Goal: Task Accomplishment & Management: Manage account settings

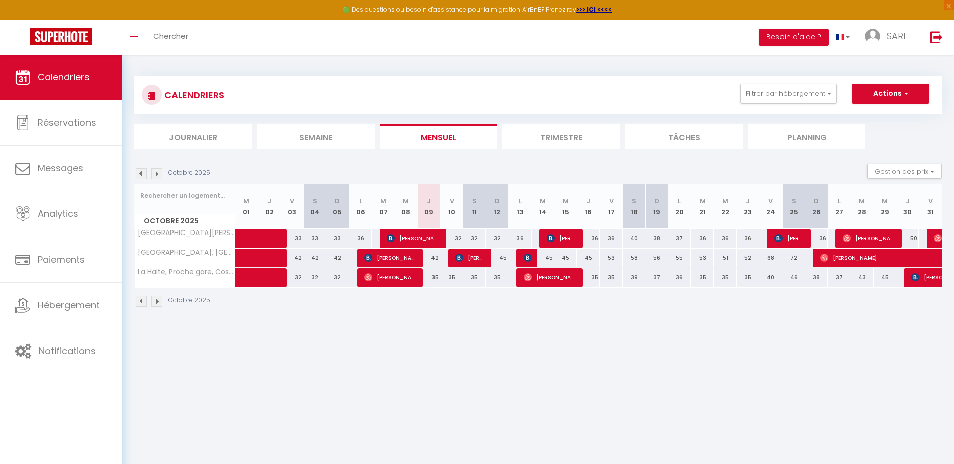
click at [170, 238] on th "[GEOGRAPHIC_DATA][PERSON_NAME], [GEOGRAPHIC_DATA], [GEOGRAPHIC_DATA], [GEOGRAPH…" at bounding box center [185, 238] width 101 height 19
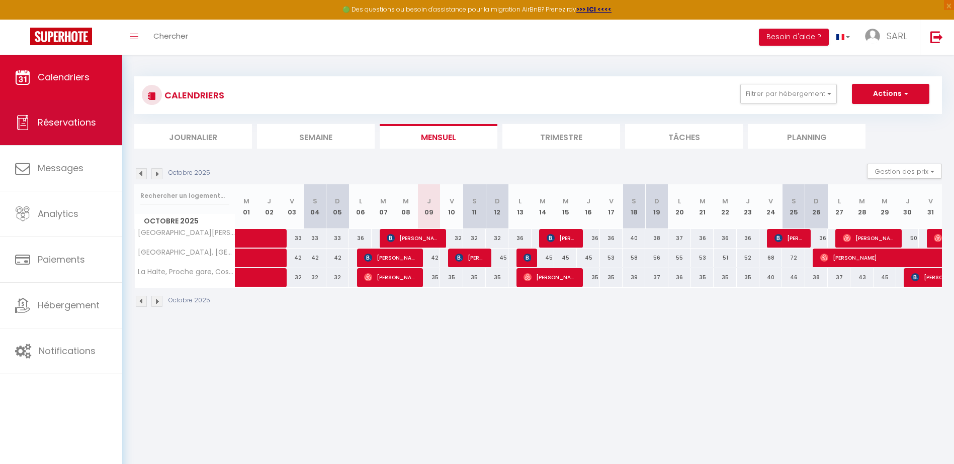
click at [86, 122] on span "Réservations" at bounding box center [67, 122] width 58 height 13
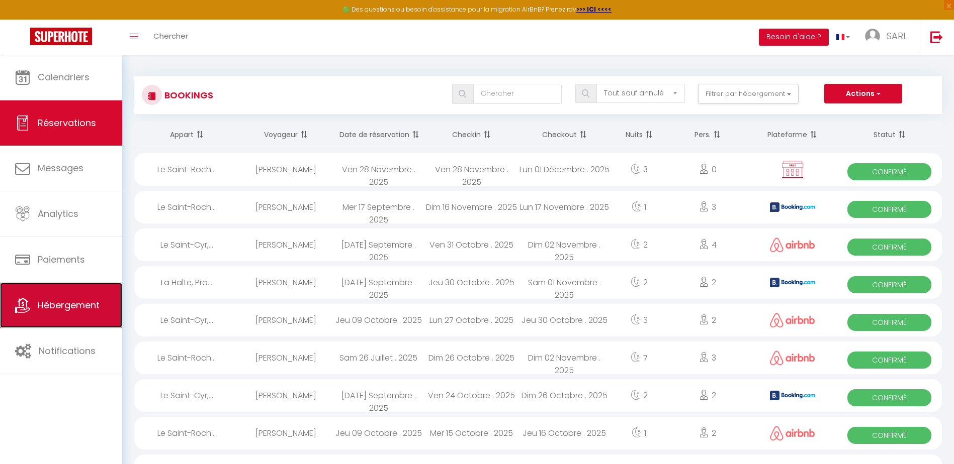
click at [95, 297] on link "Hébergement" at bounding box center [61, 305] width 122 height 45
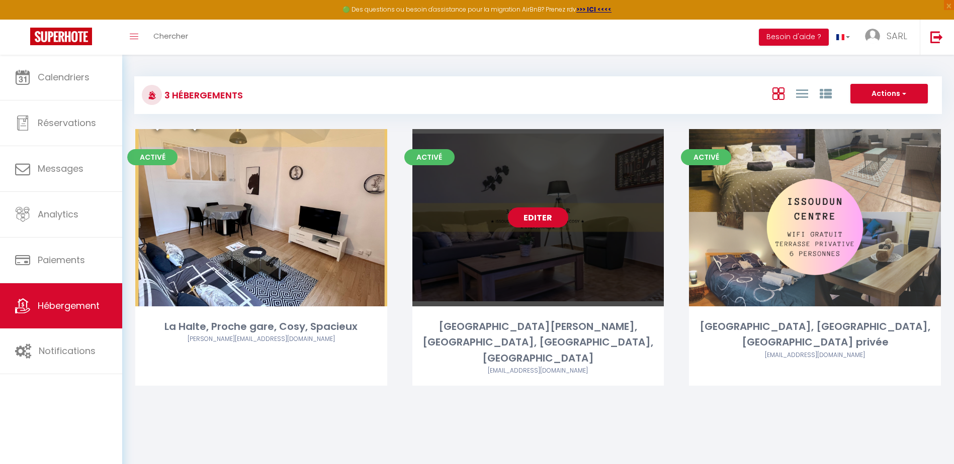
click at [544, 221] on link "Editer" at bounding box center [538, 218] width 60 height 20
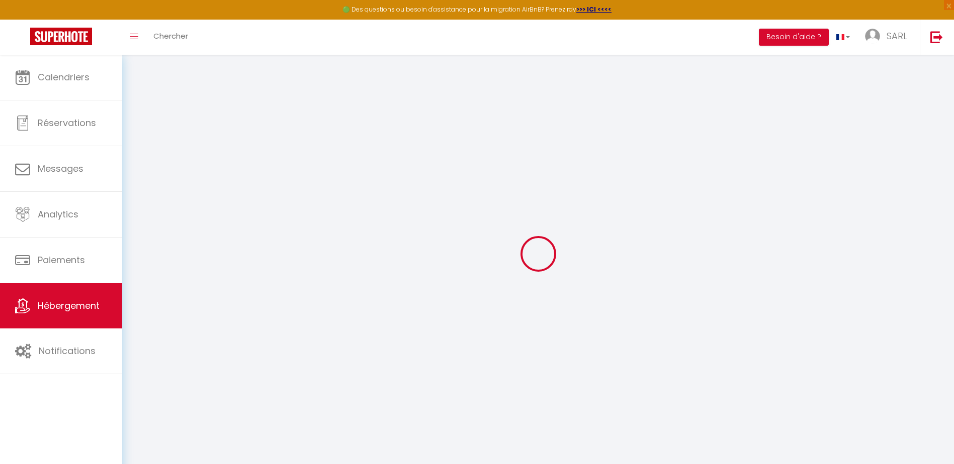
select select "+ 20 %"
select select "+ 45 %"
select select "+ 5 %"
select select "2994-904756248783609516"
select select
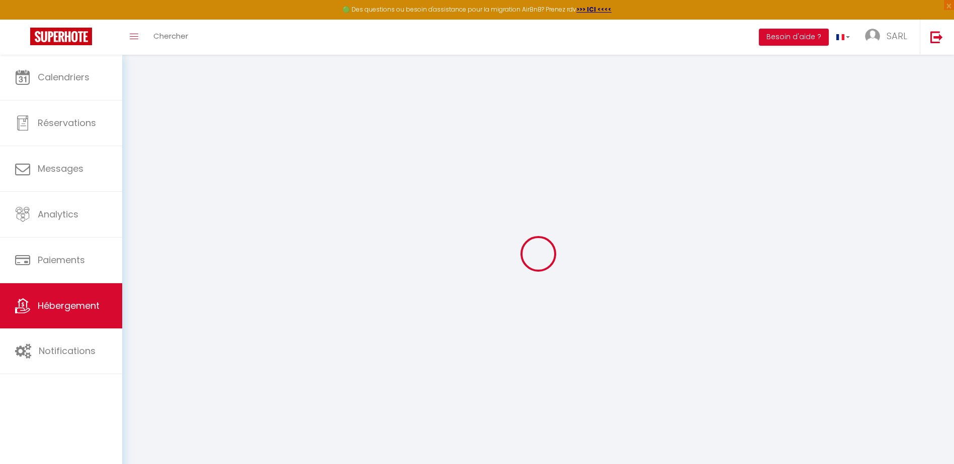
checkbox input "false"
checkbox input "true"
checkbox input "false"
select select "EUR"
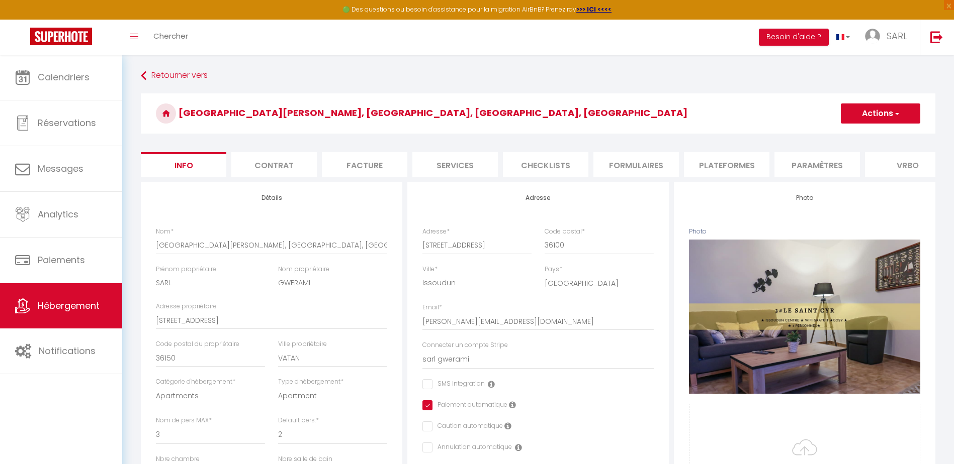
click at [748, 172] on li "Plateformes" at bounding box center [726, 164] width 85 height 25
select select
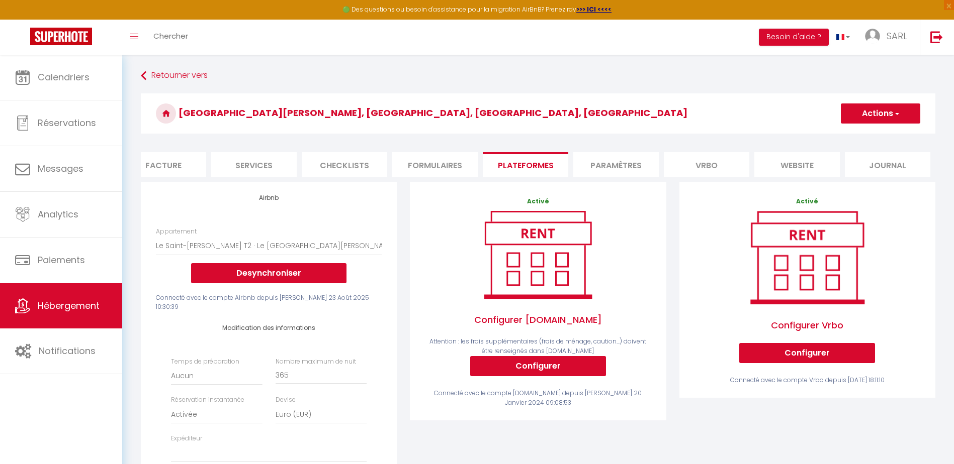
click at [623, 166] on li "Paramètres" at bounding box center [615, 164] width 85 height 25
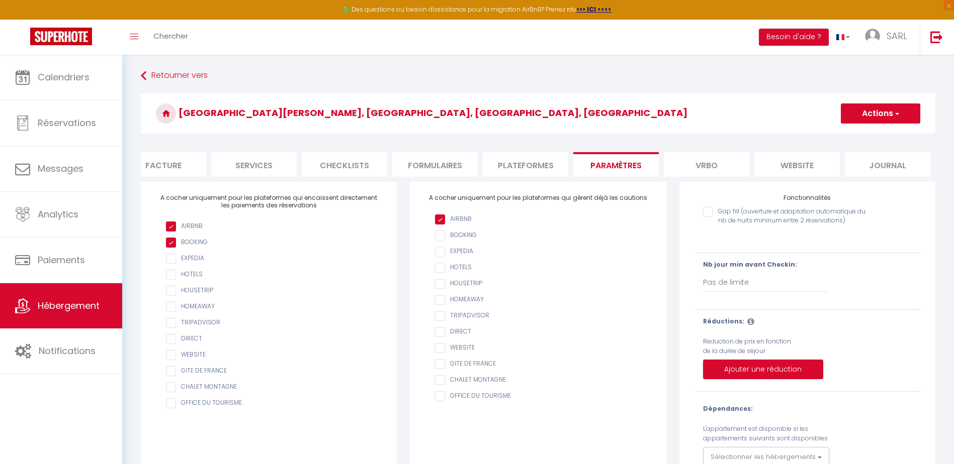
click at [776, 163] on li "website" at bounding box center [796, 164] width 85 height 25
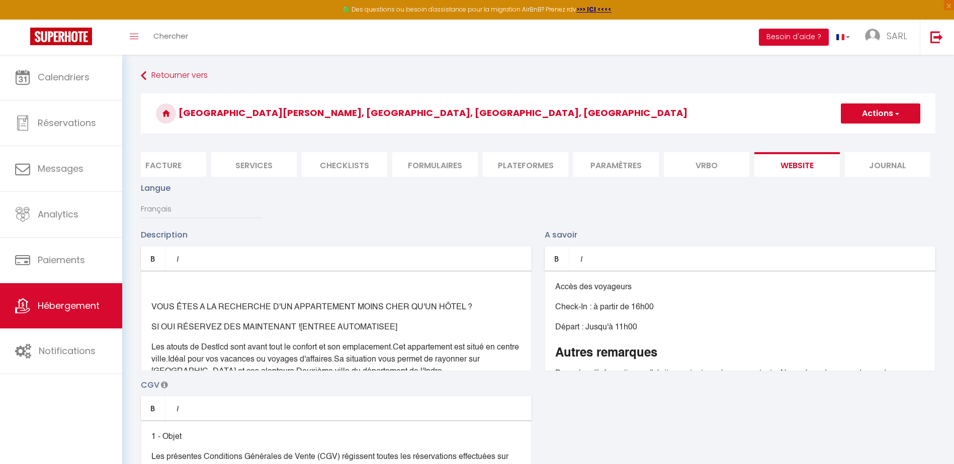
click at [890, 171] on li "Journal" at bounding box center [887, 164] width 85 height 25
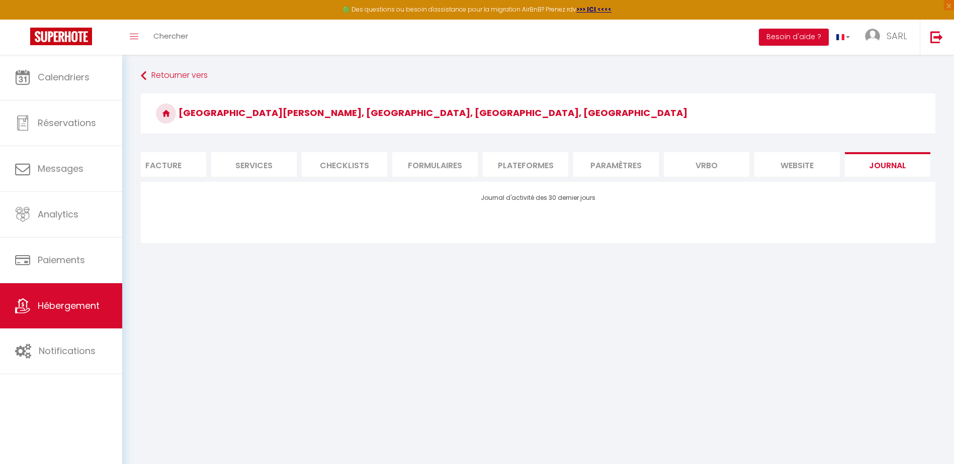
click at [341, 164] on li "Checklists" at bounding box center [344, 164] width 85 height 25
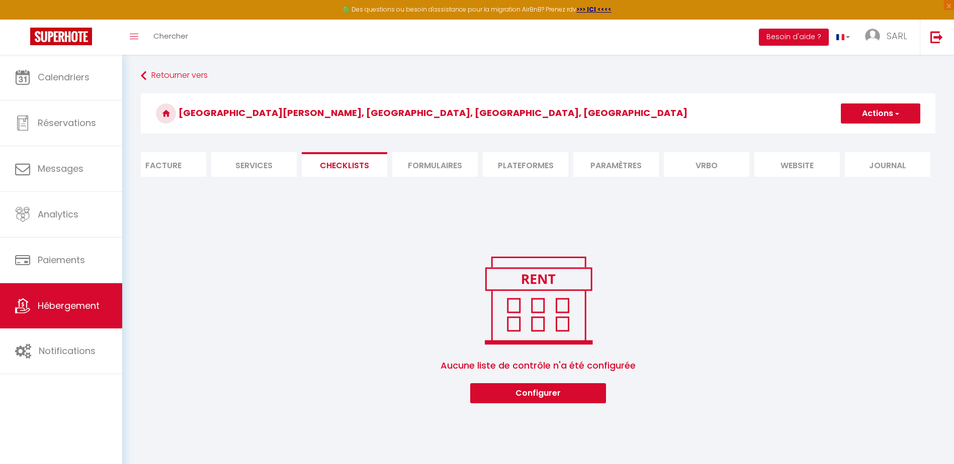
click at [247, 164] on li "Services" at bounding box center [253, 164] width 85 height 25
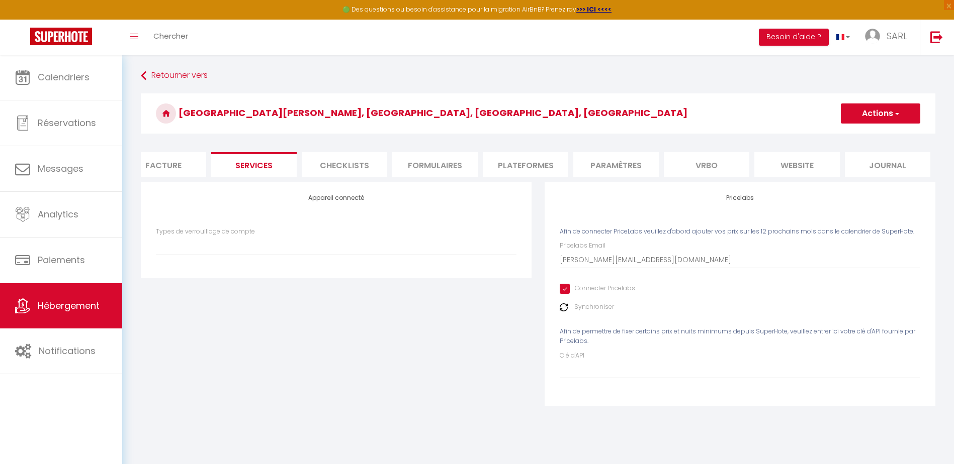
select select
click at [429, 165] on li "Formulaires" at bounding box center [434, 164] width 85 height 25
click at [534, 169] on li "Plateformes" at bounding box center [525, 164] width 85 height 25
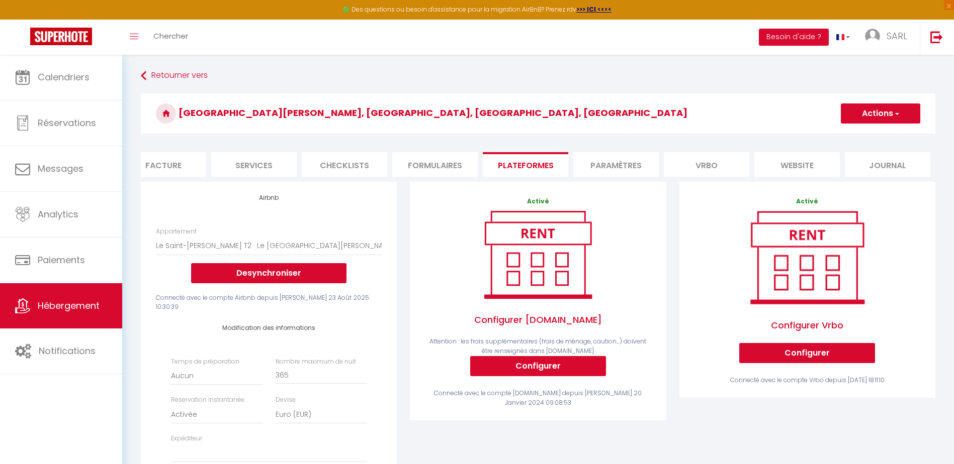
select select
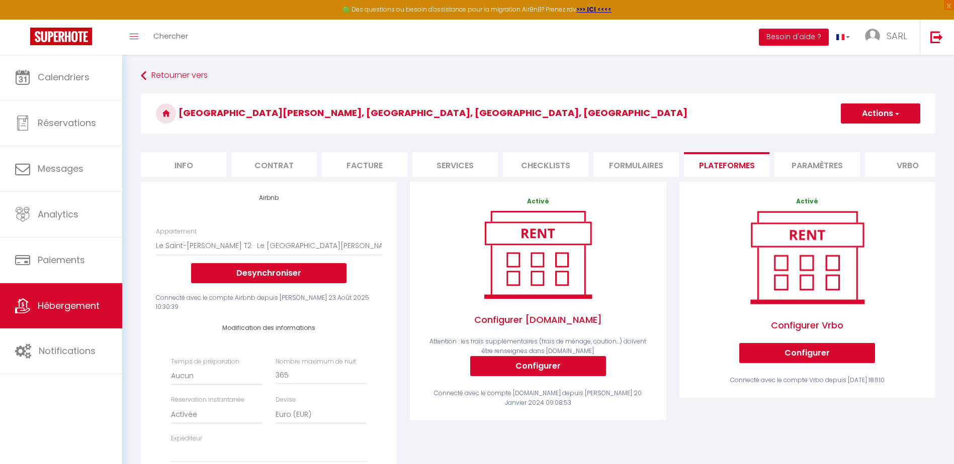
click at [169, 168] on li "Info" at bounding box center [183, 164] width 85 height 25
select select
checkbox input "false"
checkbox input "true"
checkbox input "false"
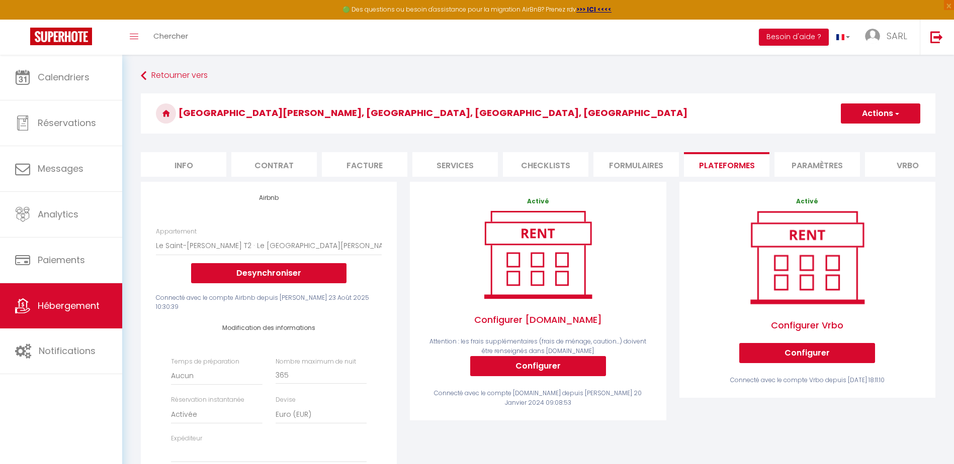
checkbox input "false"
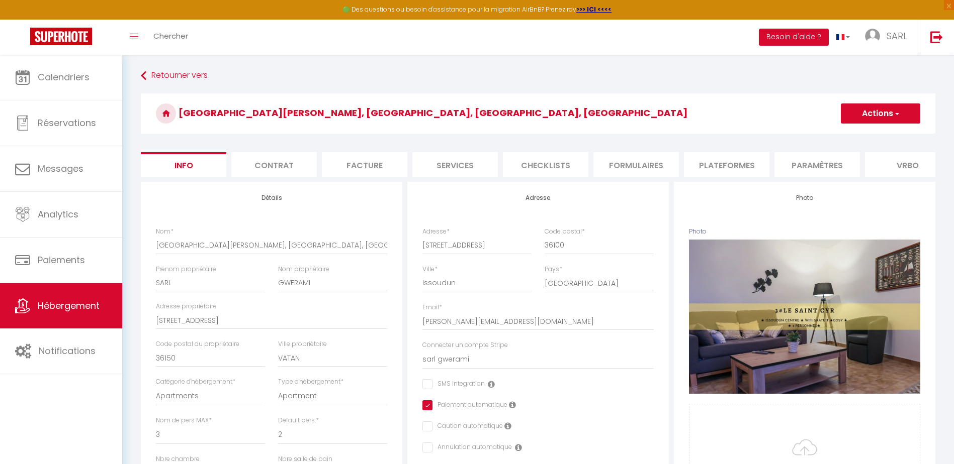
click at [280, 172] on li "Contrat" at bounding box center [273, 164] width 85 height 25
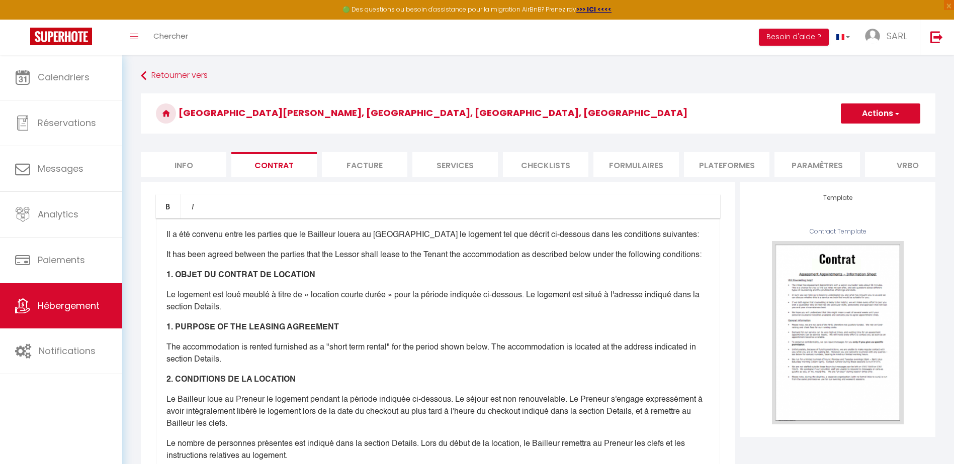
click at [360, 166] on li "Facture" at bounding box center [364, 164] width 85 height 25
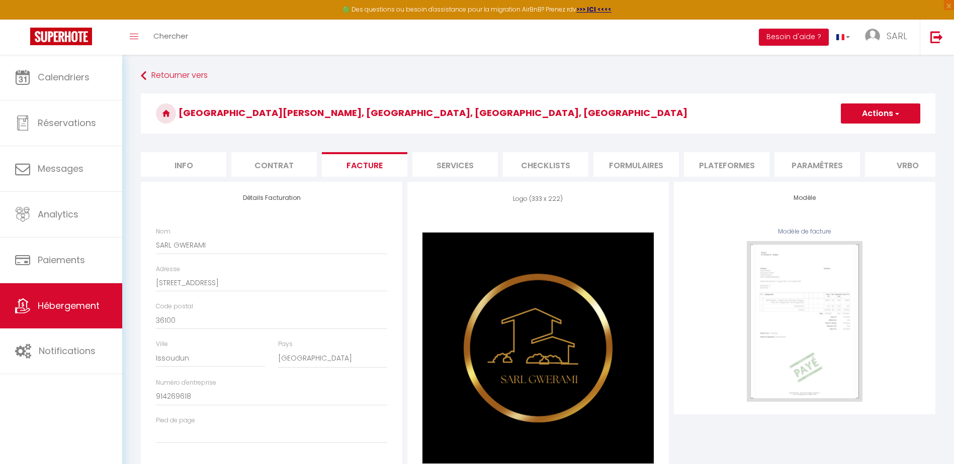
click at [451, 167] on li "Services" at bounding box center [454, 164] width 85 height 25
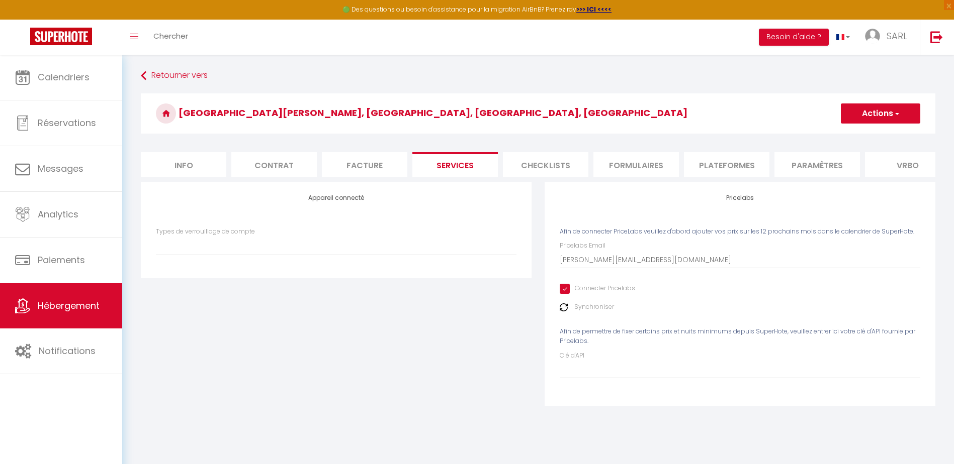
select select
click at [536, 168] on li "Checklists" at bounding box center [545, 164] width 85 height 25
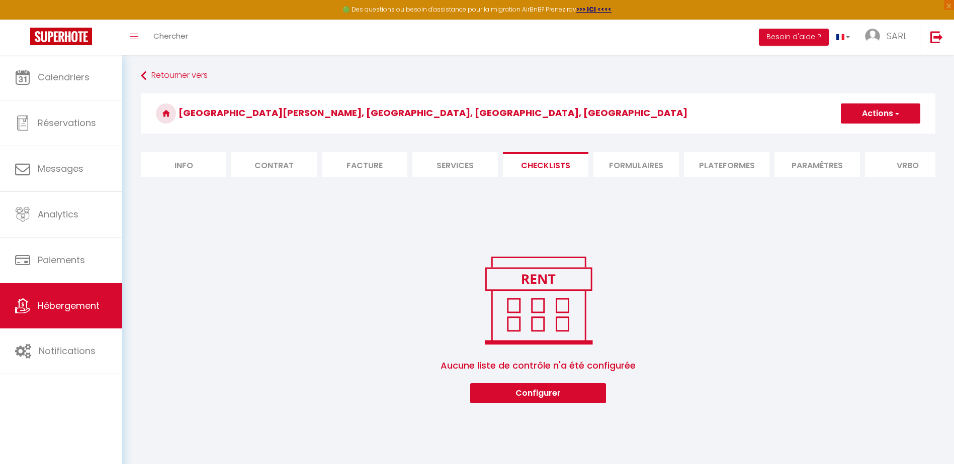
click at [629, 158] on li "Formulaires" at bounding box center [635, 164] width 85 height 25
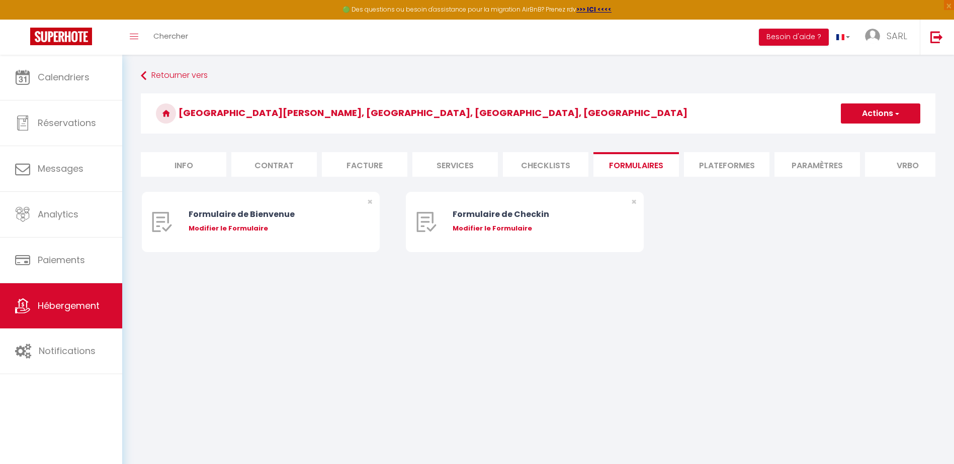
click at [718, 164] on li "Plateformes" at bounding box center [726, 164] width 85 height 25
select select
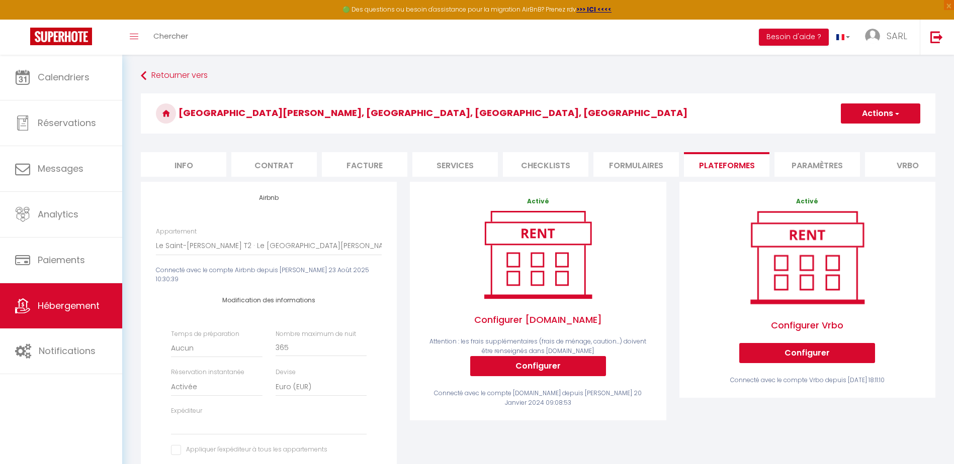
click at [795, 169] on li "Paramètres" at bounding box center [816, 164] width 85 height 25
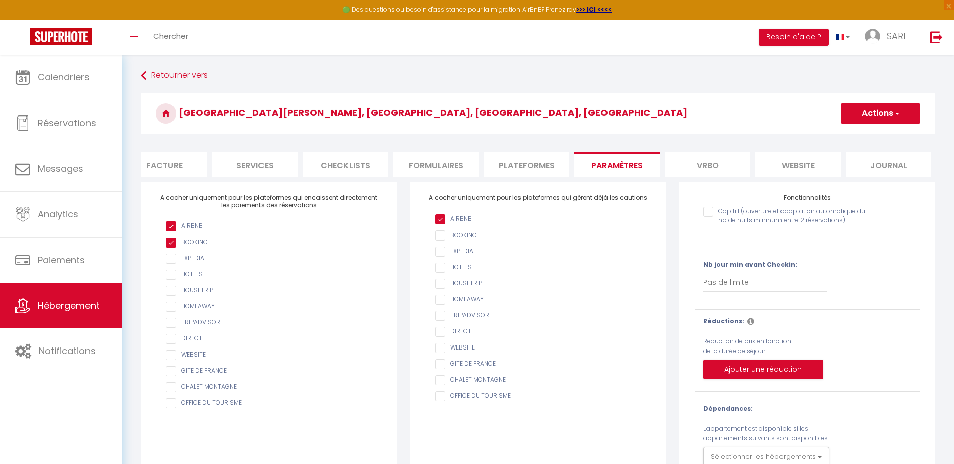
scroll to position [0, 201]
click at [869, 165] on li "Journal" at bounding box center [887, 164] width 85 height 25
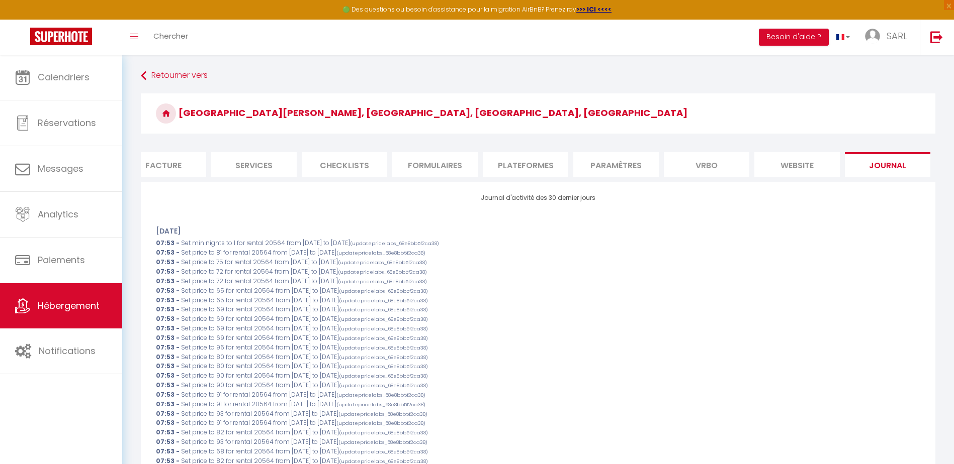
click at [793, 161] on li "website" at bounding box center [796, 164] width 85 height 25
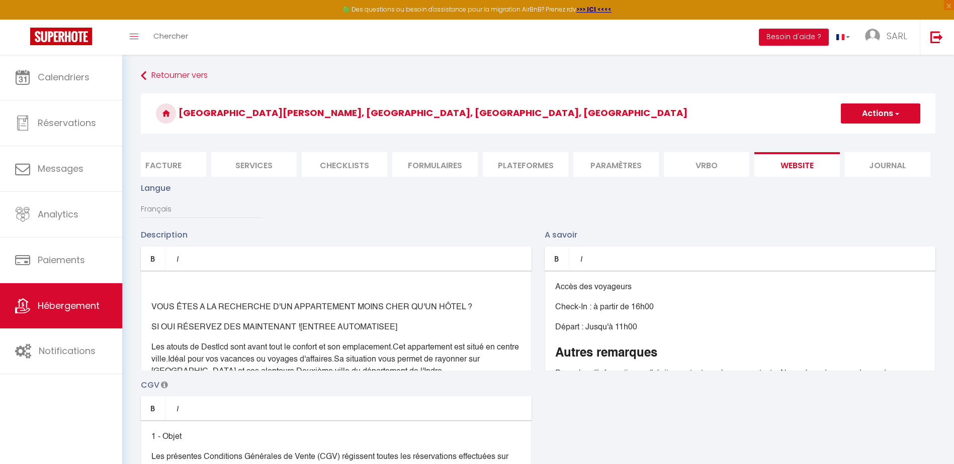
click at [709, 163] on li "Vrbo" at bounding box center [706, 164] width 85 height 25
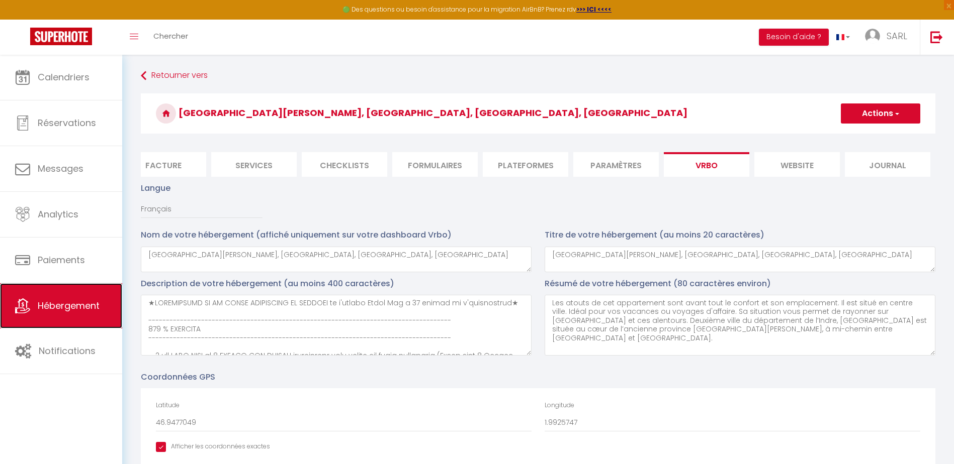
click at [60, 306] on span "Hébergement" at bounding box center [69, 306] width 62 height 13
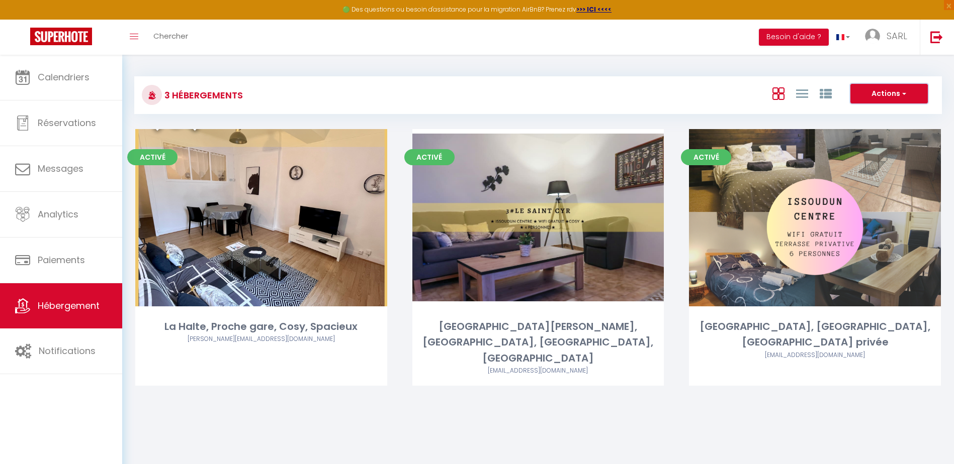
click at [907, 91] on button "Actions" at bounding box center [888, 94] width 77 height 20
click at [903, 39] on span "SARL" at bounding box center [896, 36] width 21 height 13
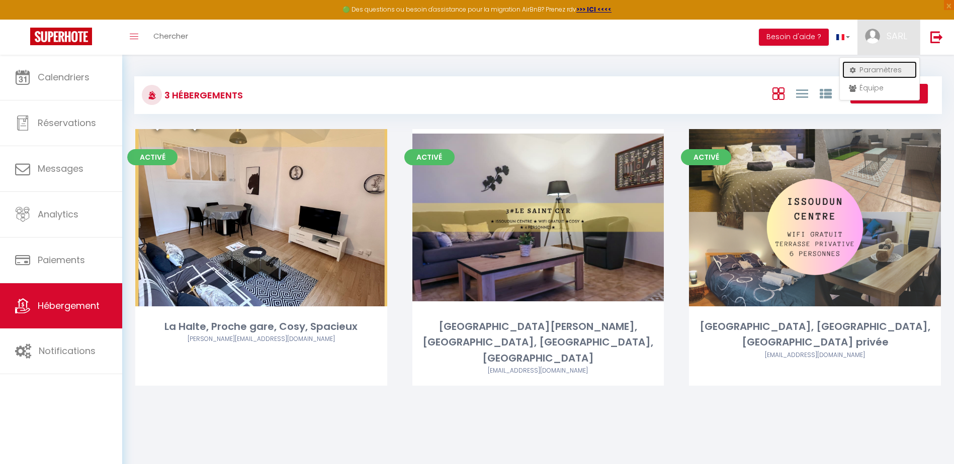
click at [884, 67] on link "Paramètres" at bounding box center [879, 69] width 74 height 17
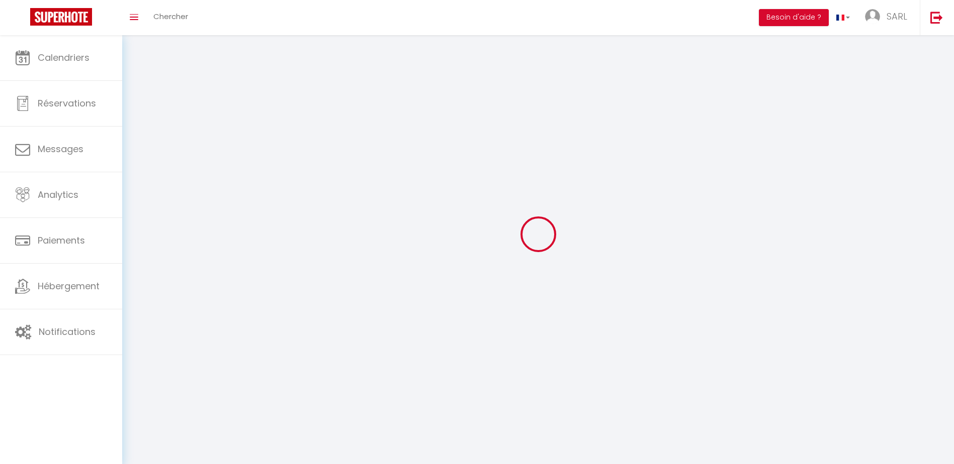
select select "fr"
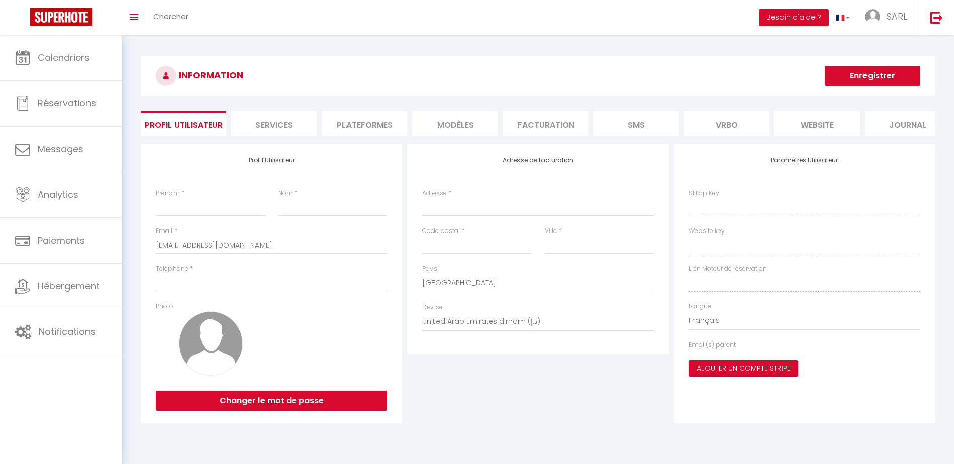
type input "SARL"
type input "GWERAMI"
type input "0660565674"
type input "[STREET_ADDRESS]"
type input "36150"
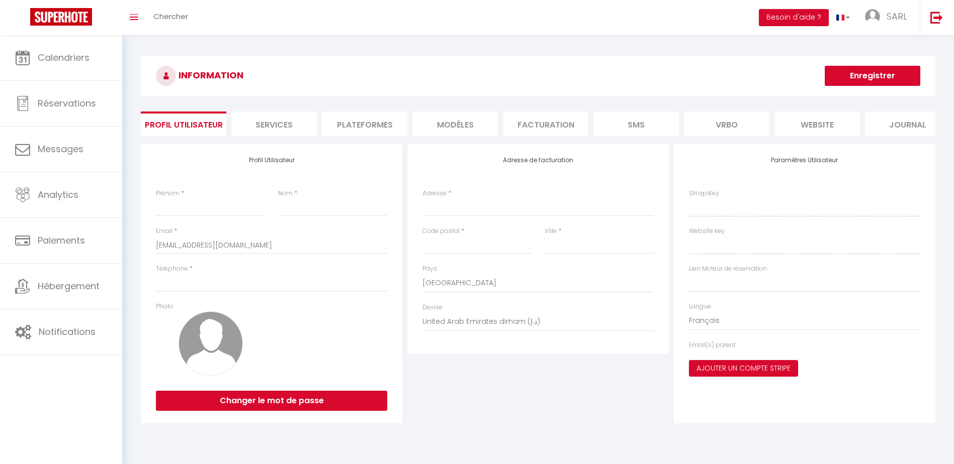
type input "VATAN"
select select "28"
type input "3OQk1Sm5lDPsNlQAxuJ2nl6CU"
type input "SsThlB91ubTohcXMVAcbbtFjN"
type input "[URL][DOMAIN_NAME]"
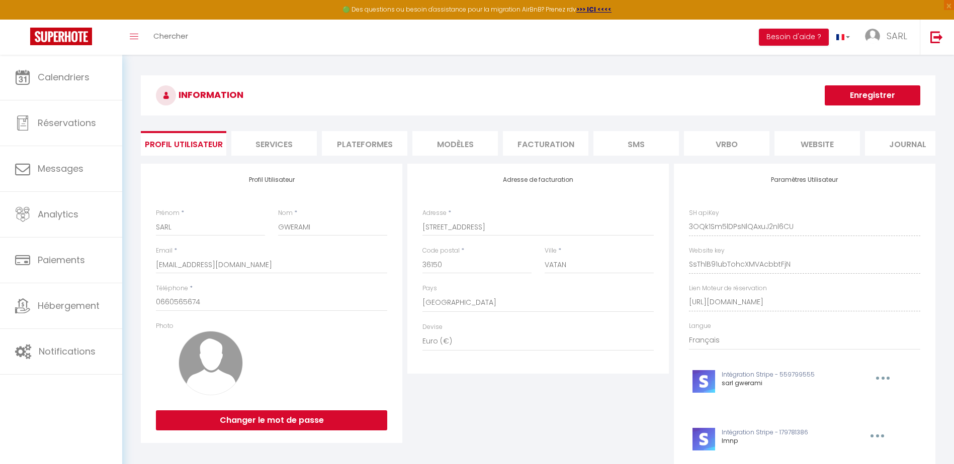
click at [364, 152] on li "Plateformes" at bounding box center [364, 143] width 85 height 25
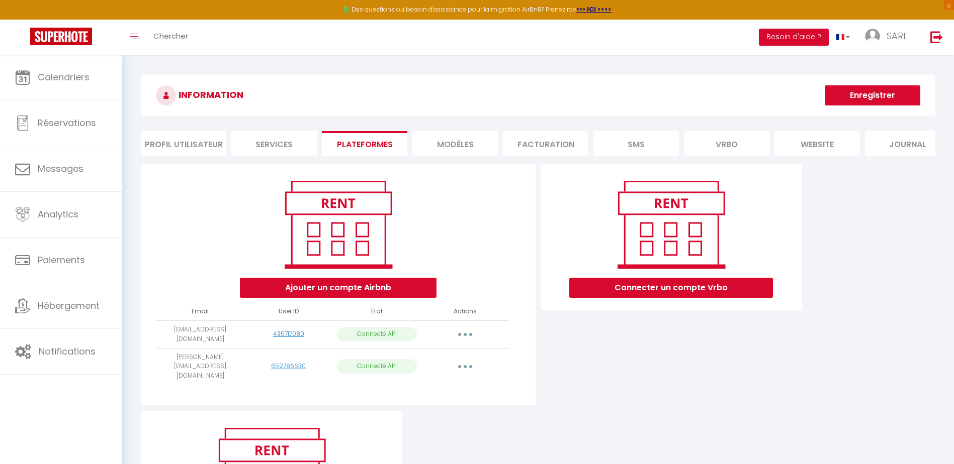
click at [558, 141] on li "Facturation" at bounding box center [545, 143] width 85 height 25
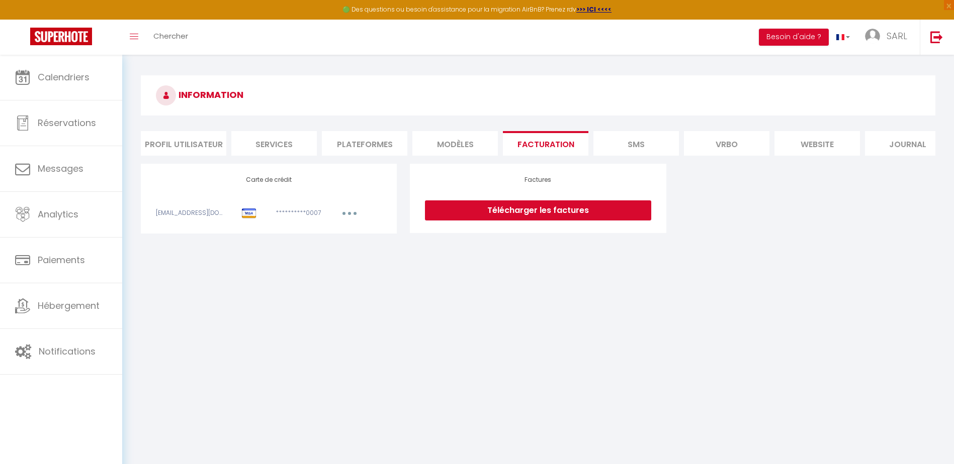
click at [452, 141] on li "MODÈLES" at bounding box center [454, 143] width 85 height 25
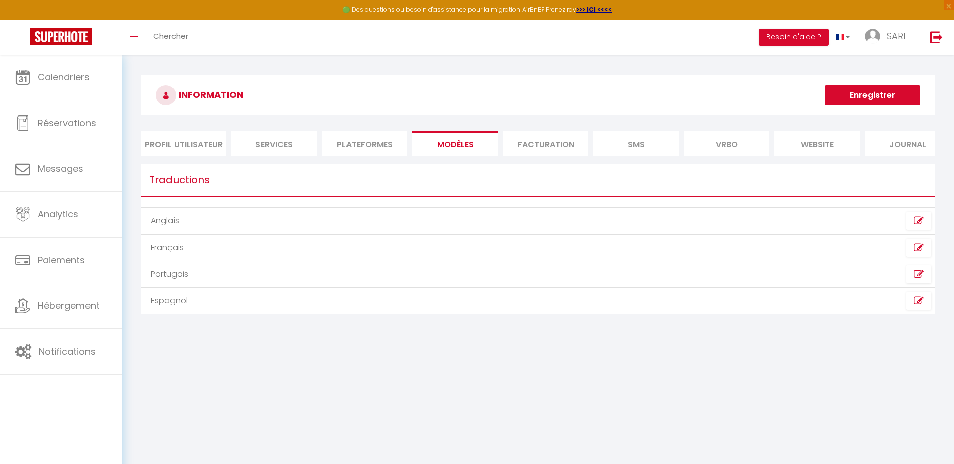
click at [634, 141] on li "SMS" at bounding box center [635, 143] width 85 height 25
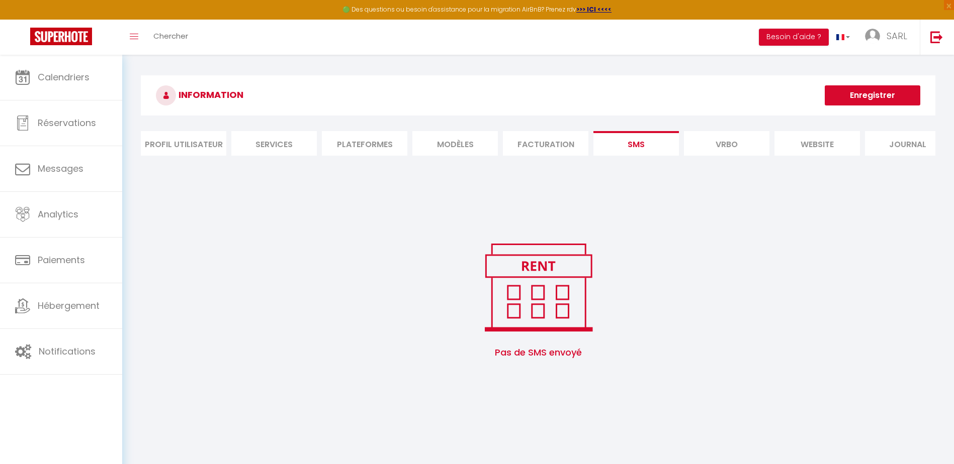
click at [733, 146] on li "Vrbo" at bounding box center [726, 143] width 85 height 25
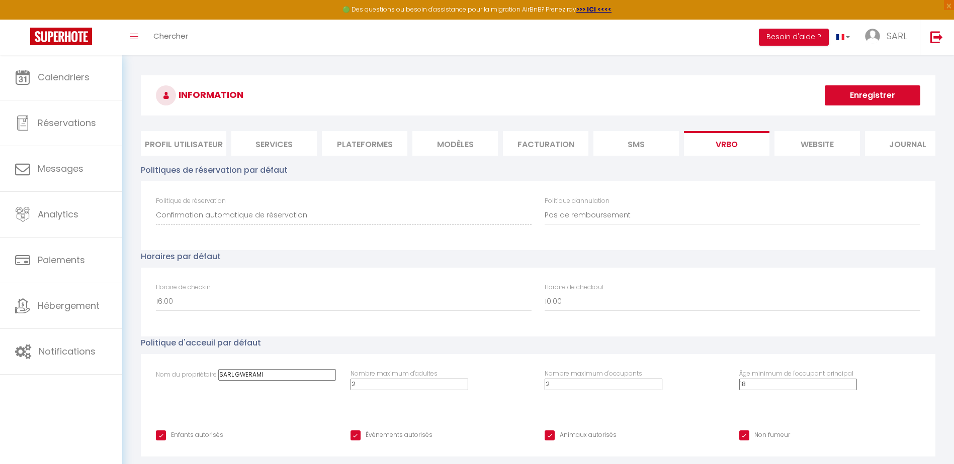
click at [814, 143] on li "website" at bounding box center [816, 143] width 85 height 25
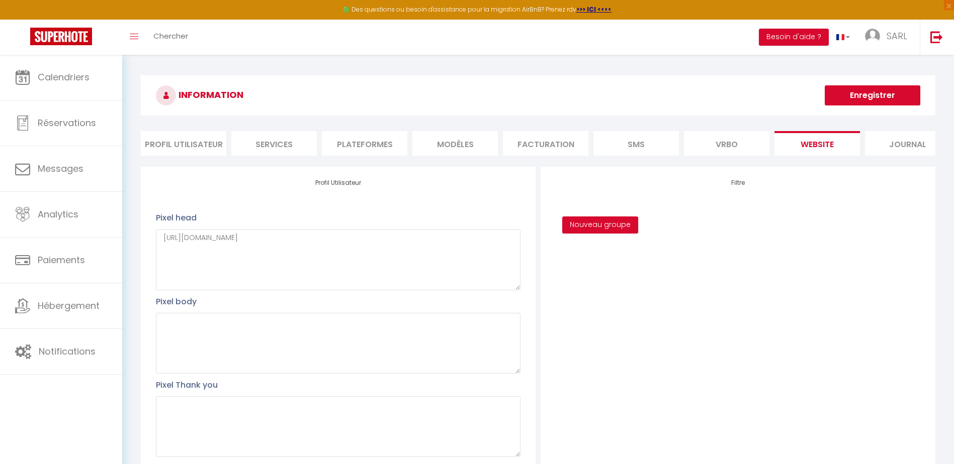
click at [929, 154] on li "Journal" at bounding box center [907, 143] width 85 height 25
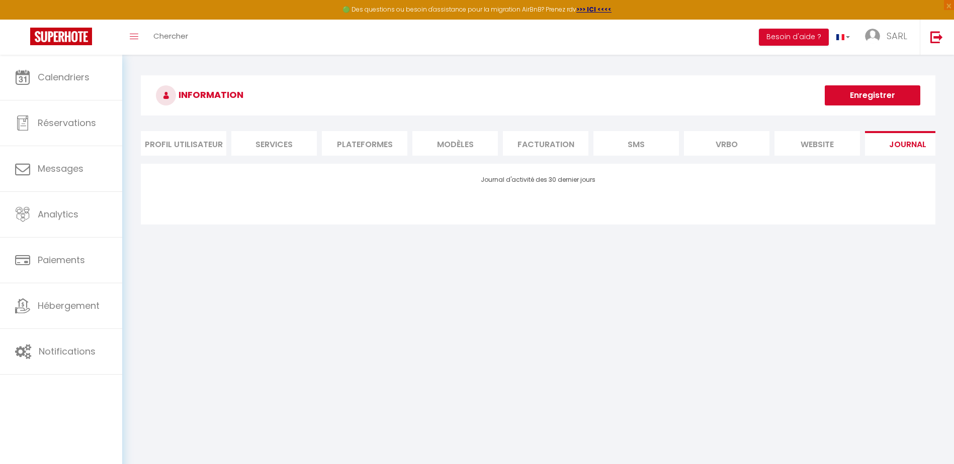
click at [159, 142] on li "Profil Utilisateur" at bounding box center [183, 143] width 85 height 25
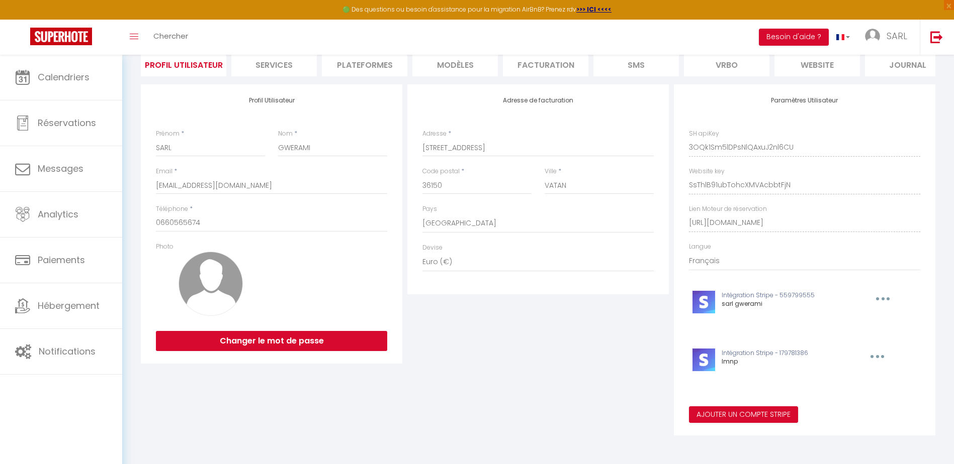
scroll to position [87, 0]
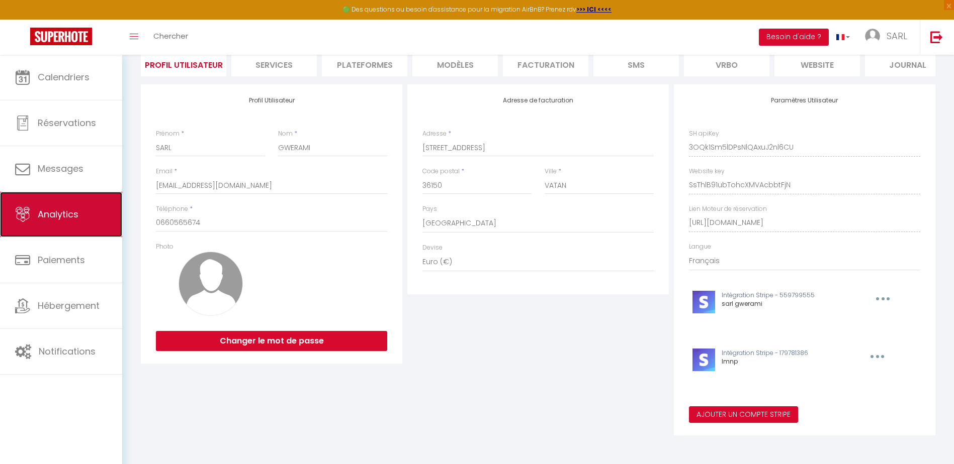
click at [72, 210] on span "Analytics" at bounding box center [58, 214] width 41 height 13
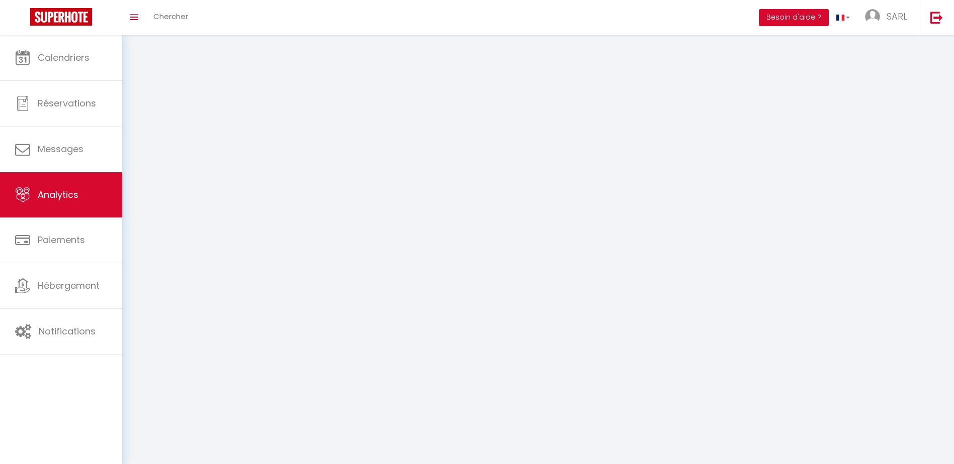
select select "2025"
select select "10"
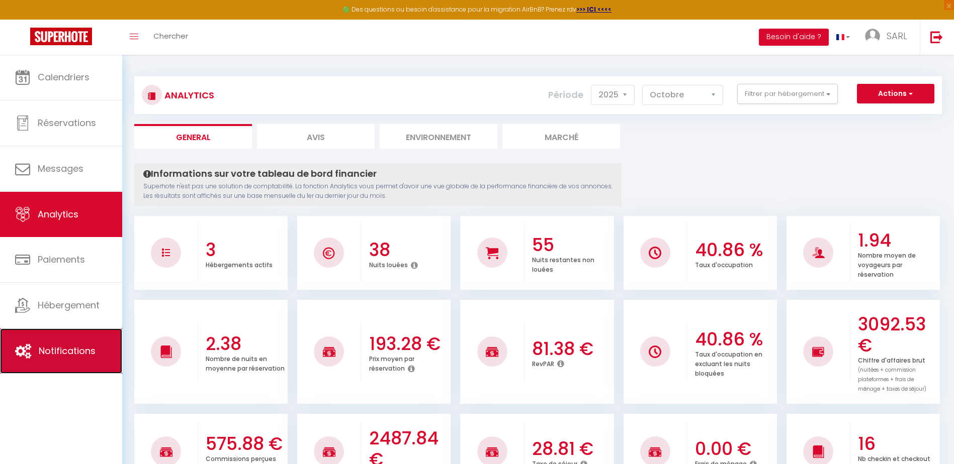
click at [87, 346] on span "Notifications" at bounding box center [67, 351] width 57 height 13
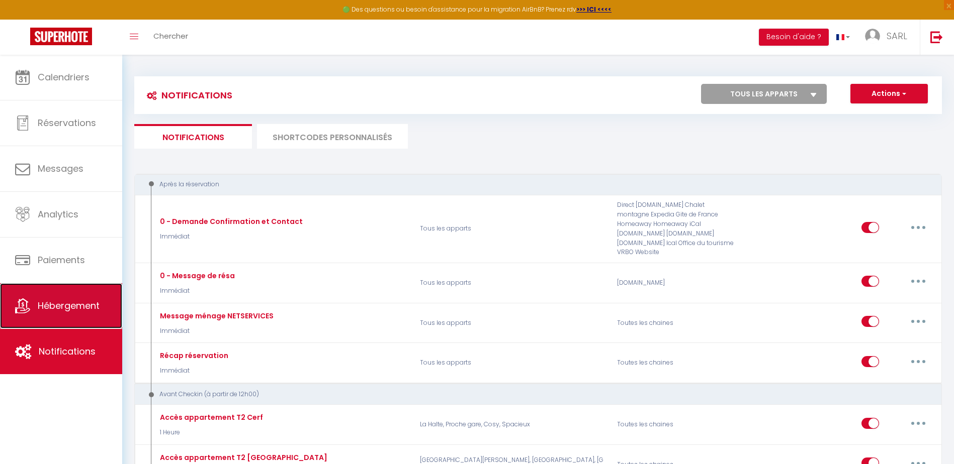
click at [67, 309] on span "Hébergement" at bounding box center [69, 306] width 62 height 13
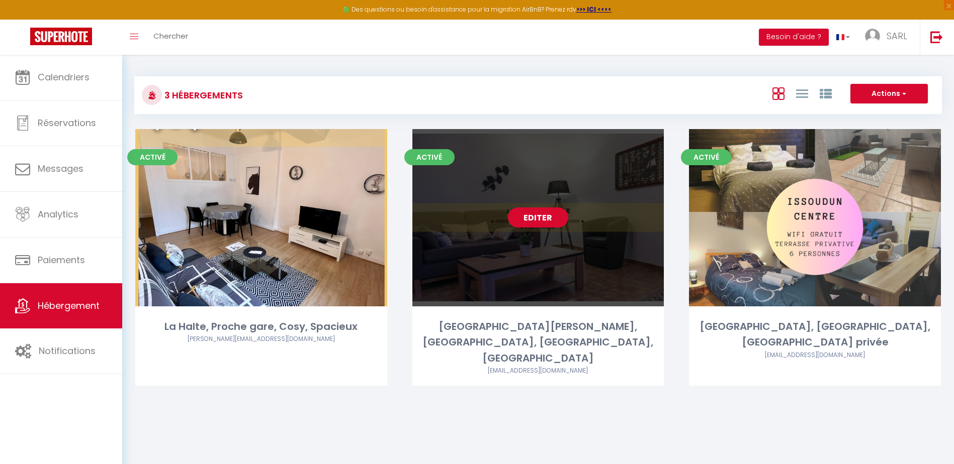
click at [493, 217] on div "Editer" at bounding box center [538, 217] width 252 height 177
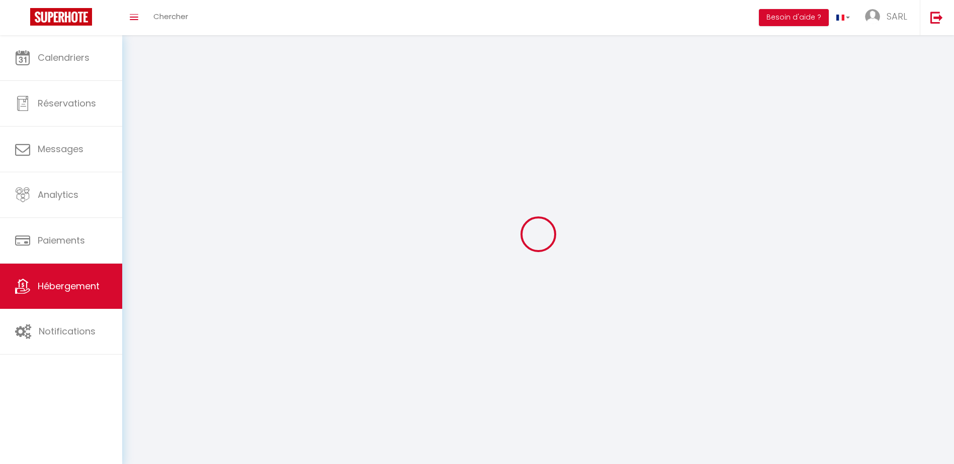
select select "1"
select select "28"
select select
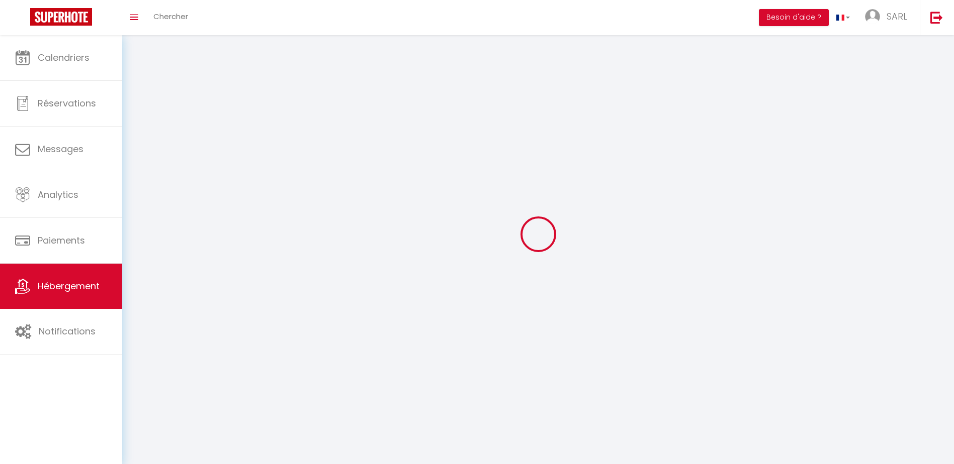
select select
checkbox input "false"
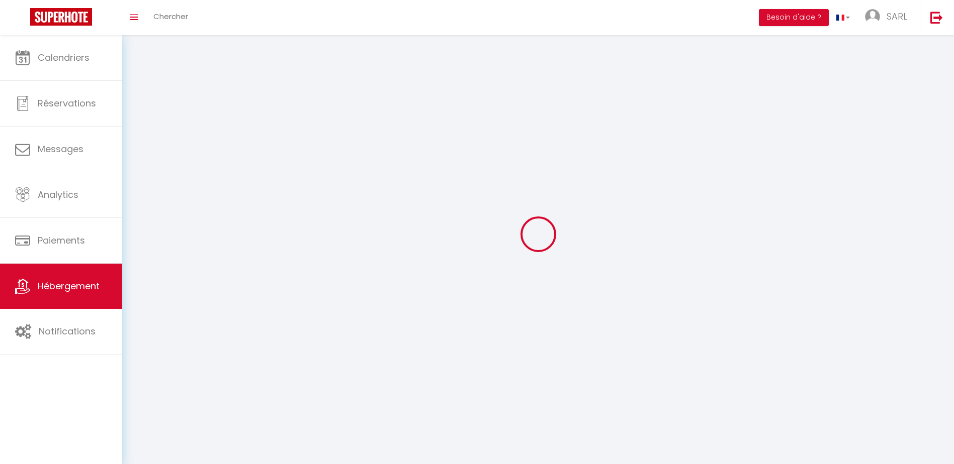
checkbox input "false"
select select
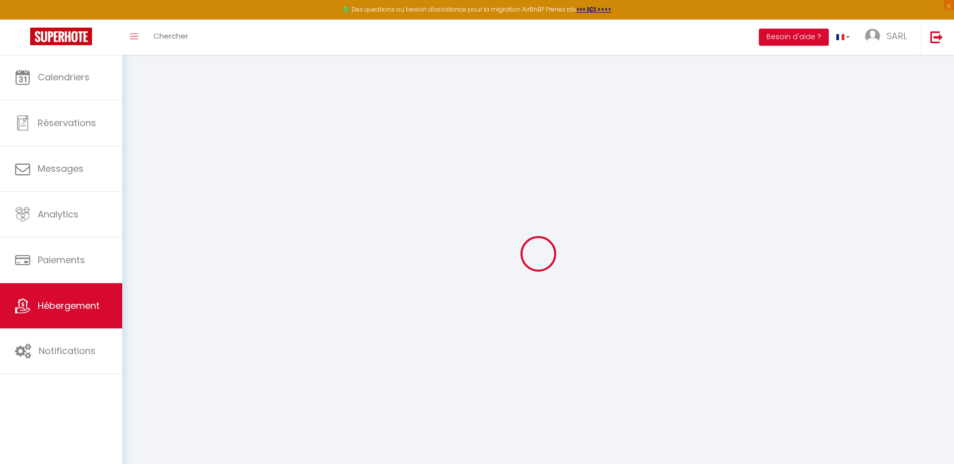
select select
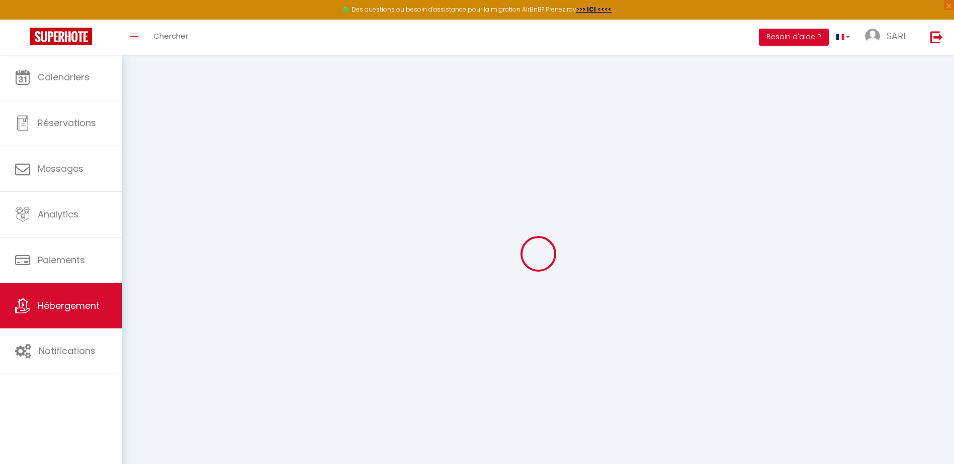
select select
checkbox input "false"
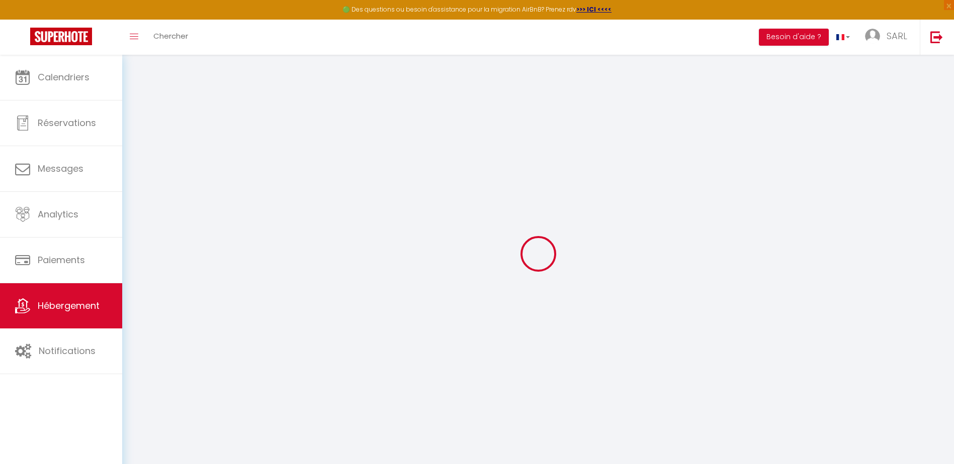
select select
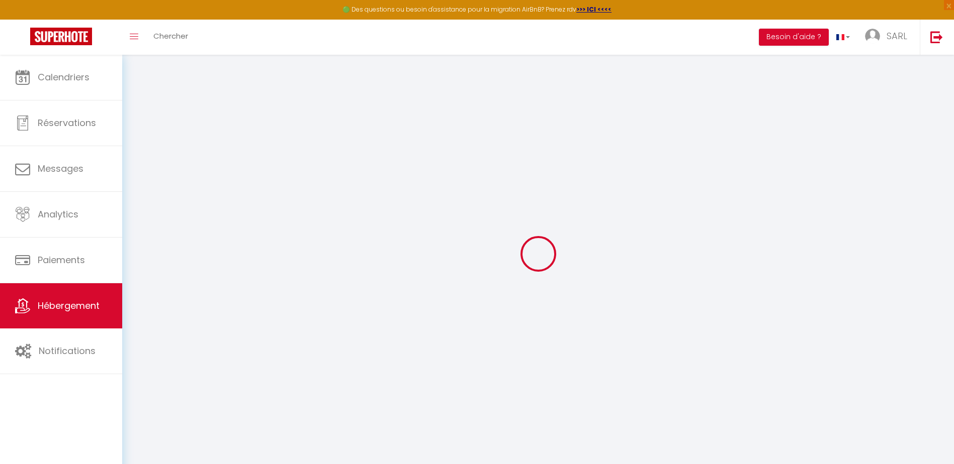
select select
checkbox input "false"
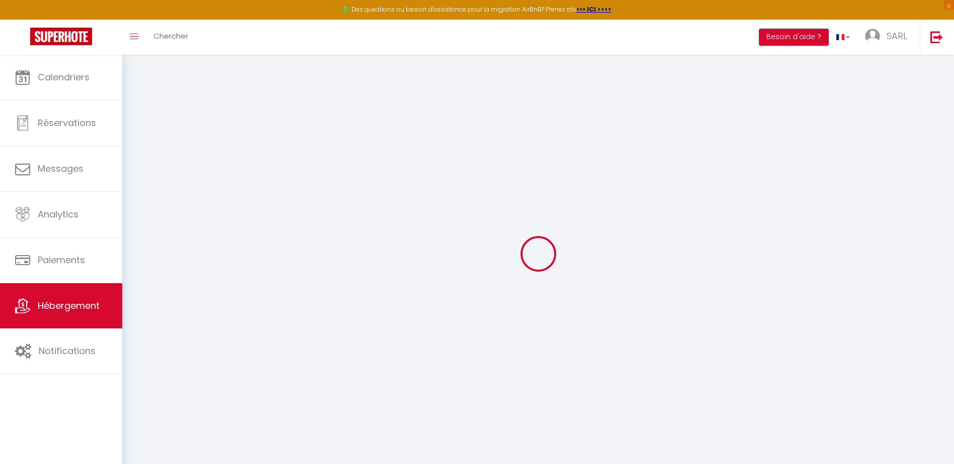
checkbox input "false"
select select
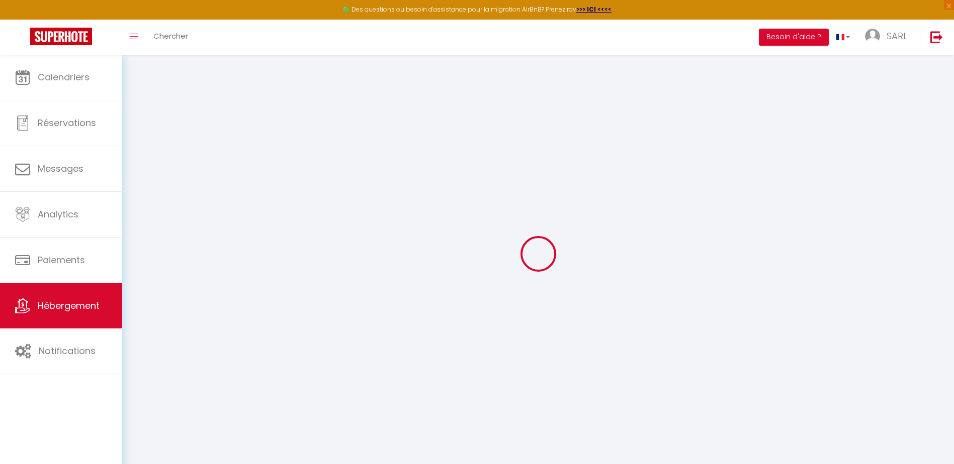
select select
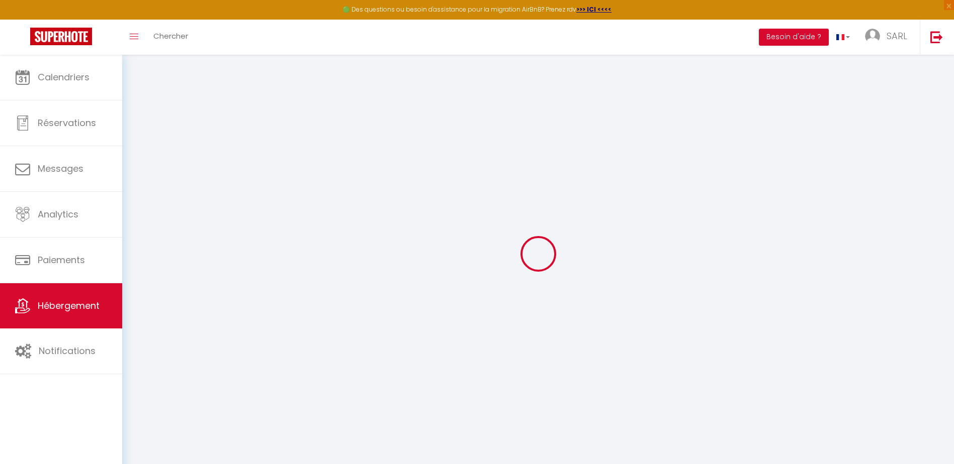
checkbox input "false"
select select
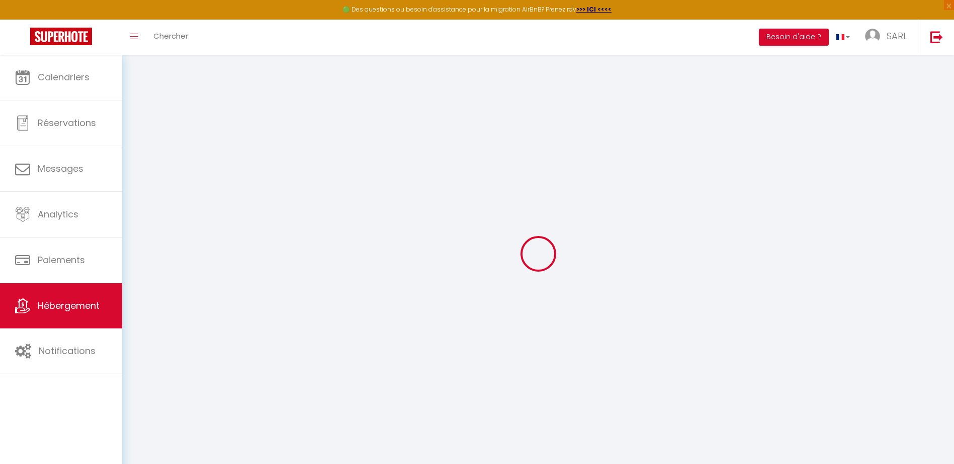
select select
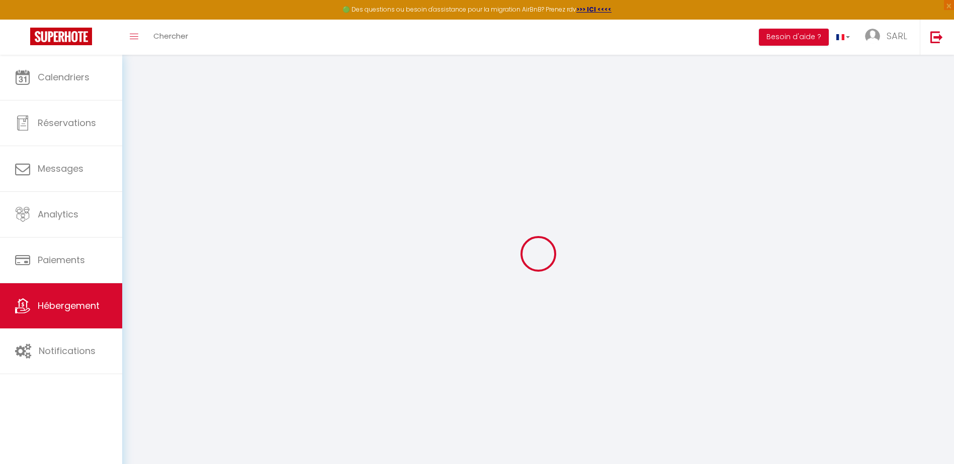
select select
checkbox input "false"
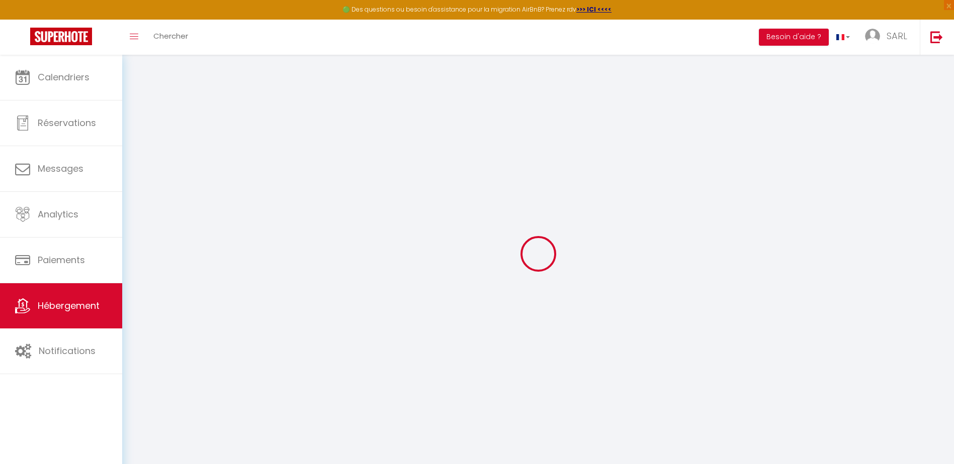
checkbox input "false"
select select
type input "[GEOGRAPHIC_DATA][PERSON_NAME], [GEOGRAPHIC_DATA], [GEOGRAPHIC_DATA], [GEOGRAPH…"
type input "SARL"
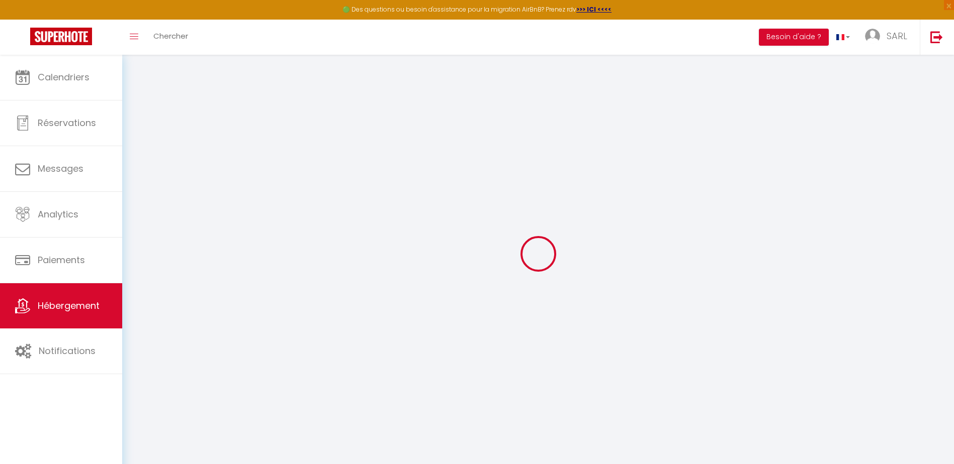
type input "GWERAMI"
type input "[STREET_ADDRESS]"
type input "36150"
type input "VATAN"
type input "59"
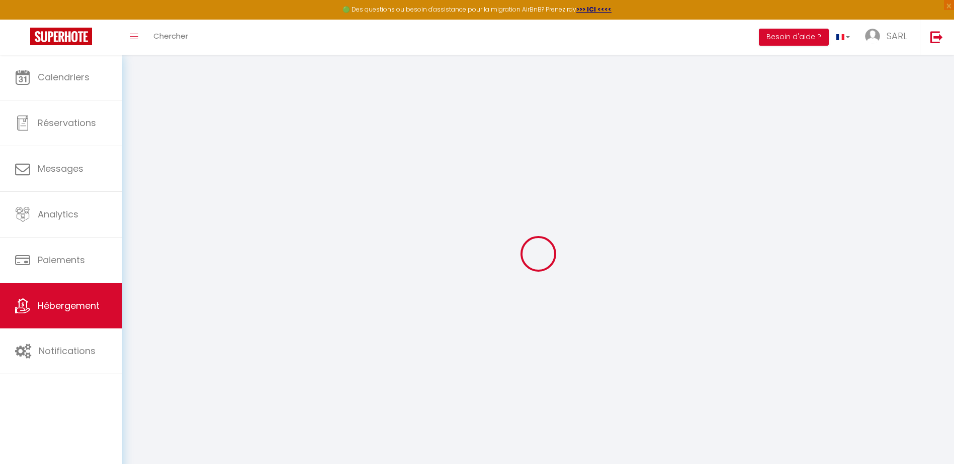
type input "10"
type input "27"
type input "1.00"
select select
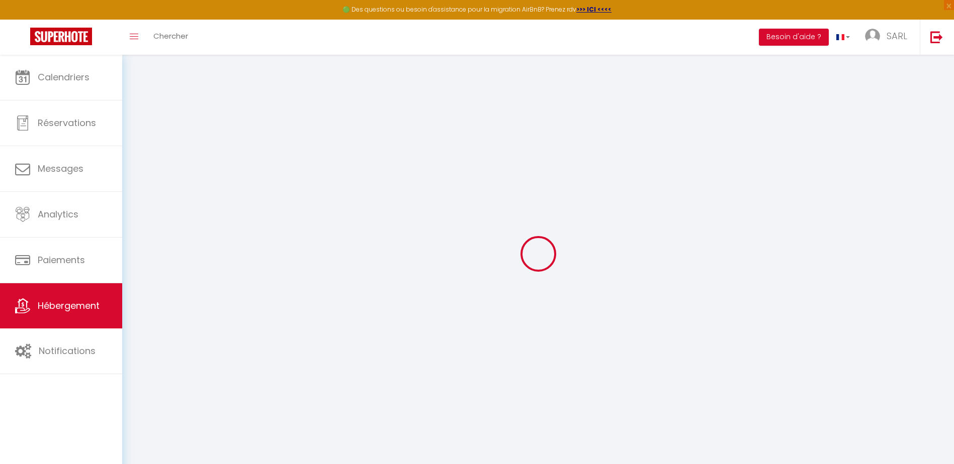
select select
type input "[STREET_ADDRESS]"
type input "36100"
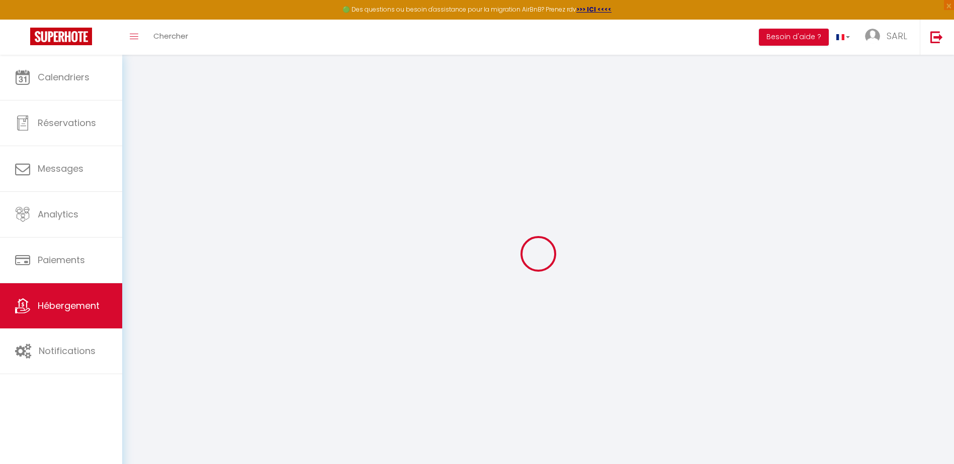
type input "Issoudun"
type input "[PERSON_NAME][EMAIL_ADDRESS][DOMAIN_NAME]"
select select "4217"
checkbox input "false"
checkbox input "true"
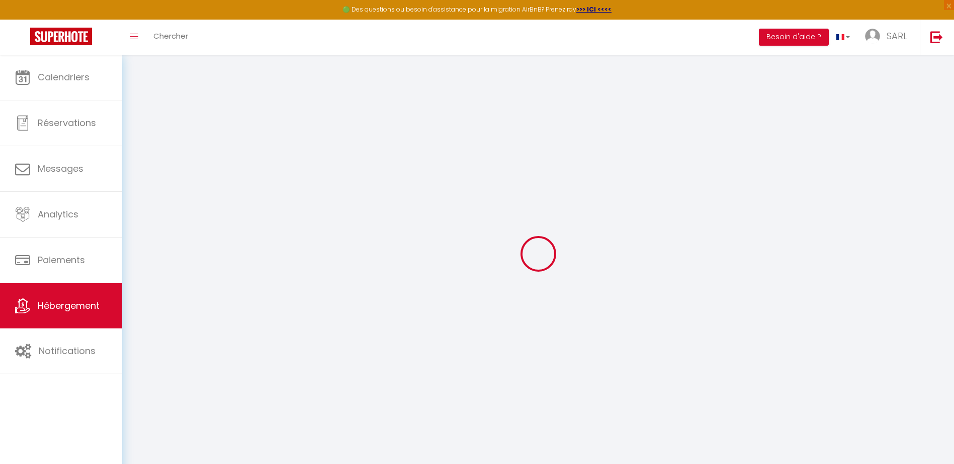
checkbox input "false"
type input "0"
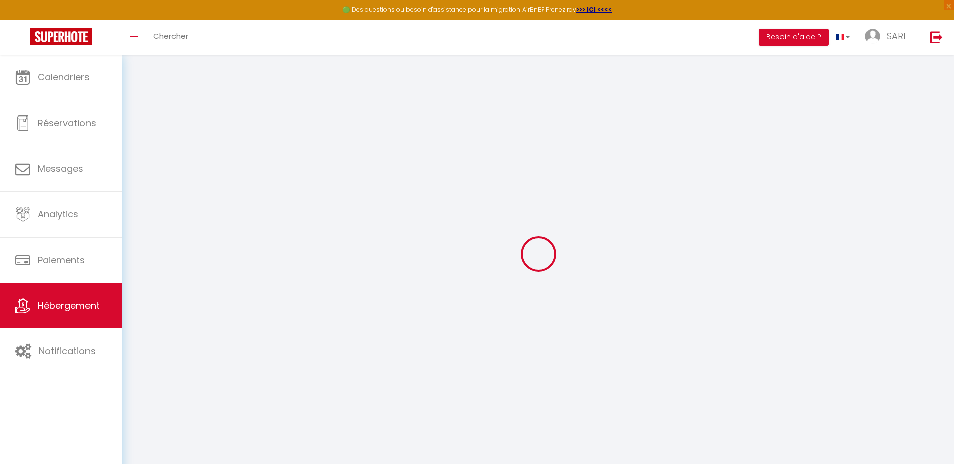
type input "0"
checkbox input "false"
checkbox input "true"
checkbox input "false"
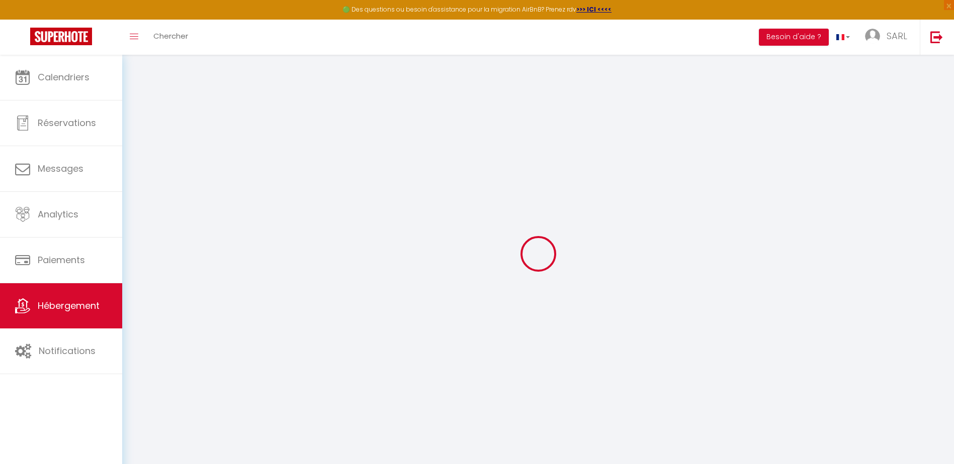
select select "16:00"
select select
select select "11:00"
select select "30"
select select "120"
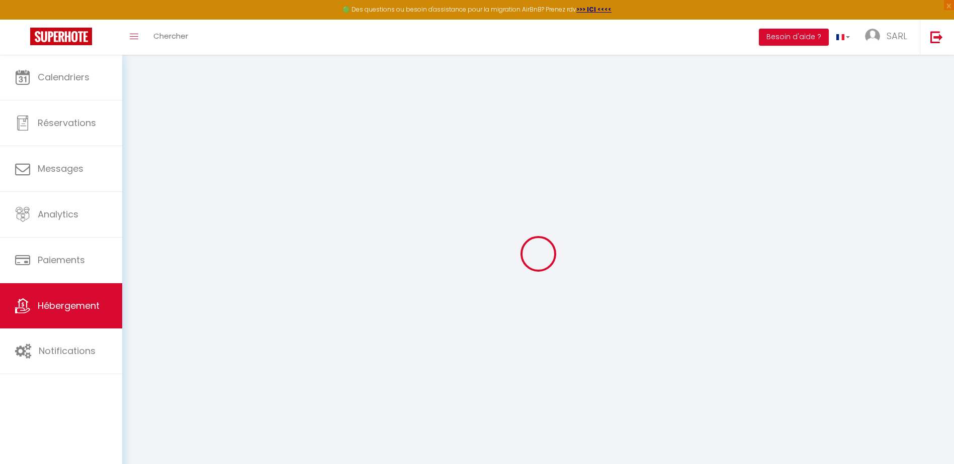
select select
checkbox input "false"
checkbox input "true"
checkbox input "false"
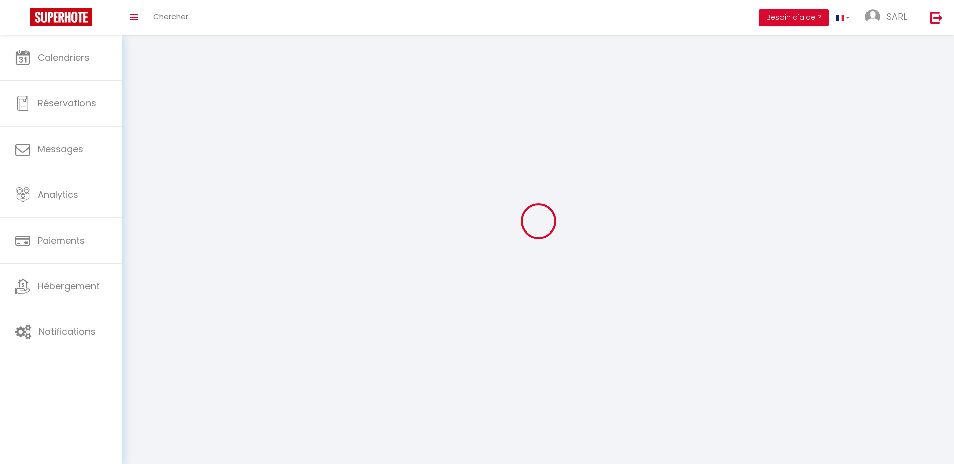
type input "SARL"
type input "GWERAMI"
type input "0660565674"
type input "[STREET_ADDRESS]"
type input "36150"
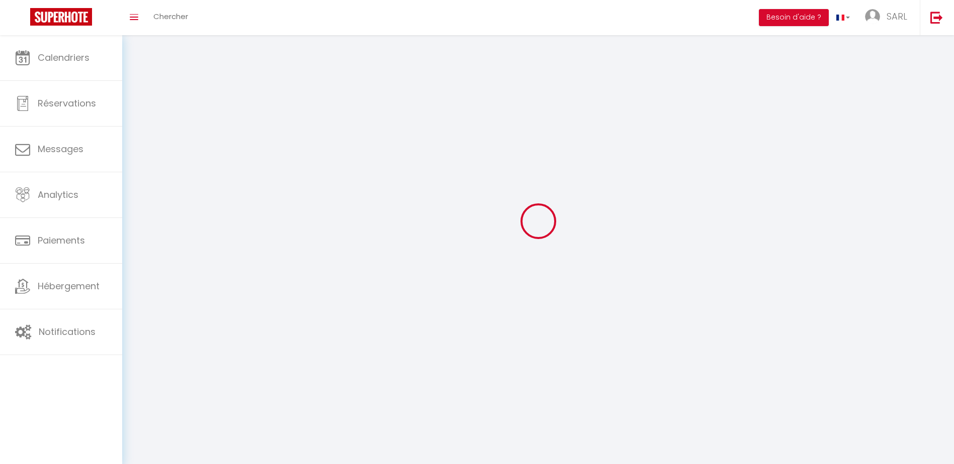
type input "VATAN"
type input "3OQk1Sm5lDPsNlQAxuJ2nl6CU"
type input "SsThlB91ubTohcXMVAcbbtFjN"
type input "[URL][DOMAIN_NAME]"
select select "28"
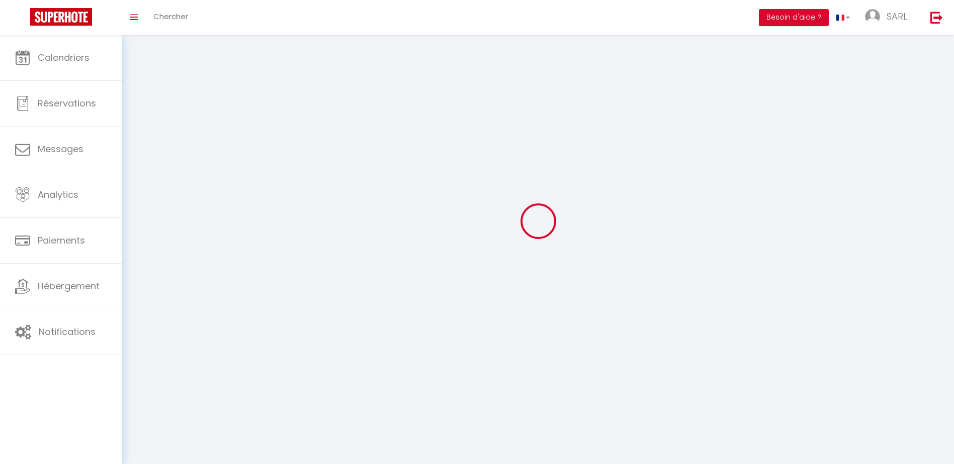
select select "fr"
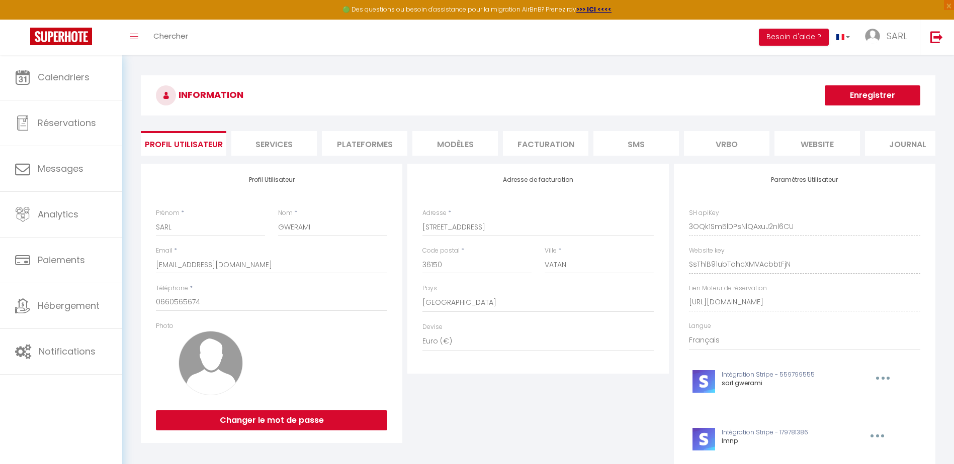
click at [268, 145] on li "Services" at bounding box center [273, 143] width 85 height 25
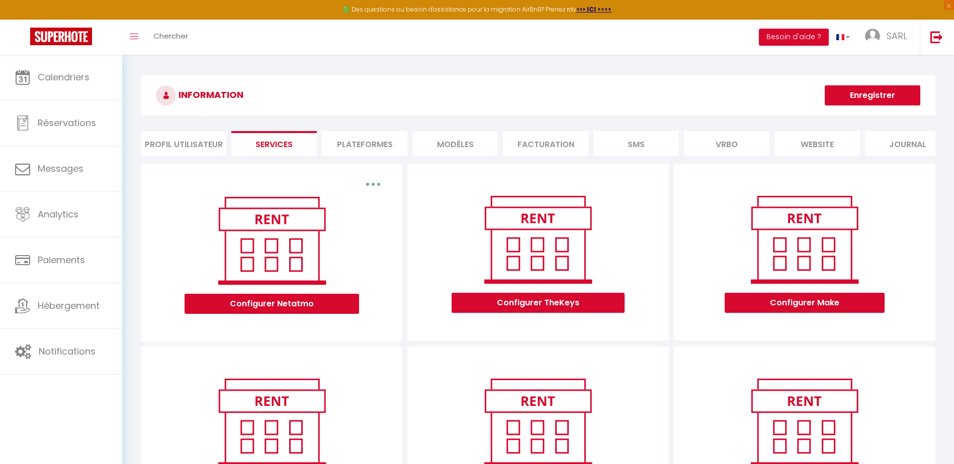
click at [355, 142] on li "Plateformes" at bounding box center [364, 143] width 85 height 25
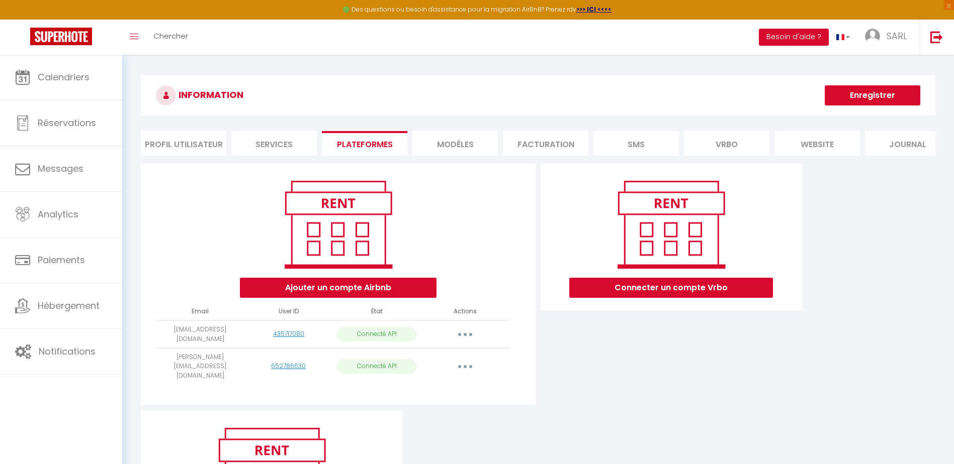
click at [437, 146] on li "MODÈLES" at bounding box center [454, 143] width 85 height 25
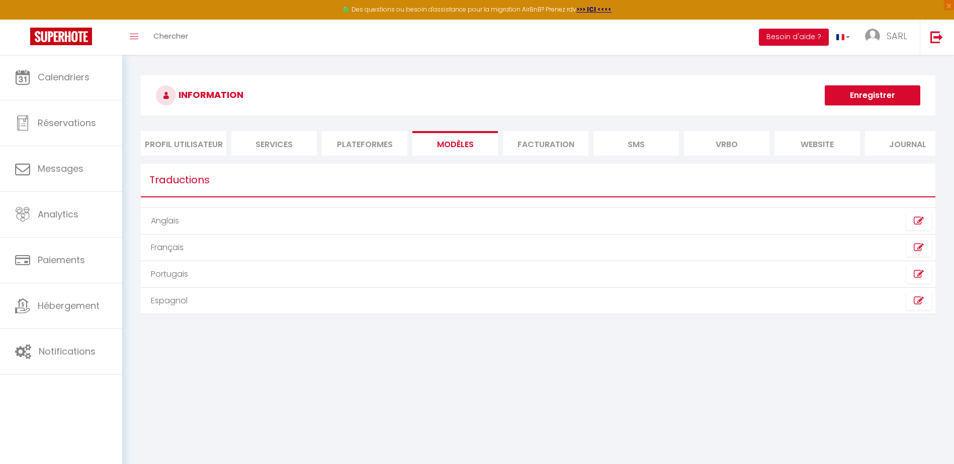
click at [533, 139] on li "Facturation" at bounding box center [545, 143] width 85 height 25
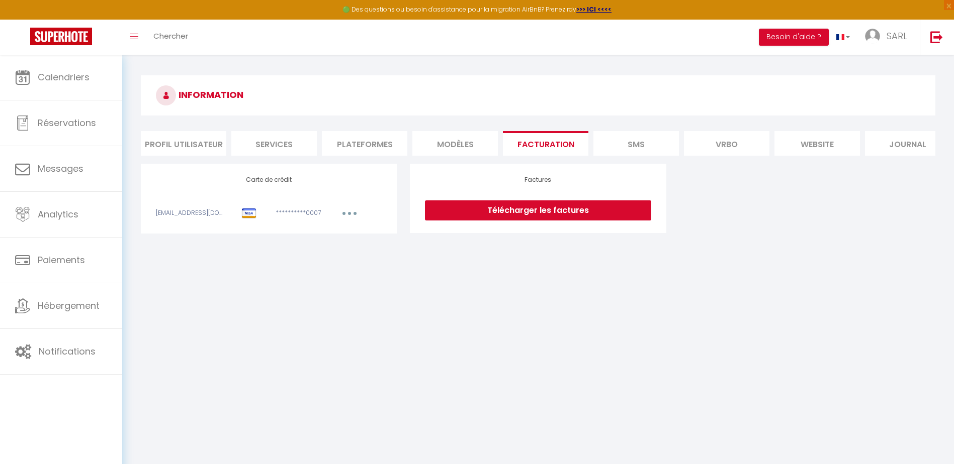
click at [624, 146] on li "SMS" at bounding box center [635, 143] width 85 height 25
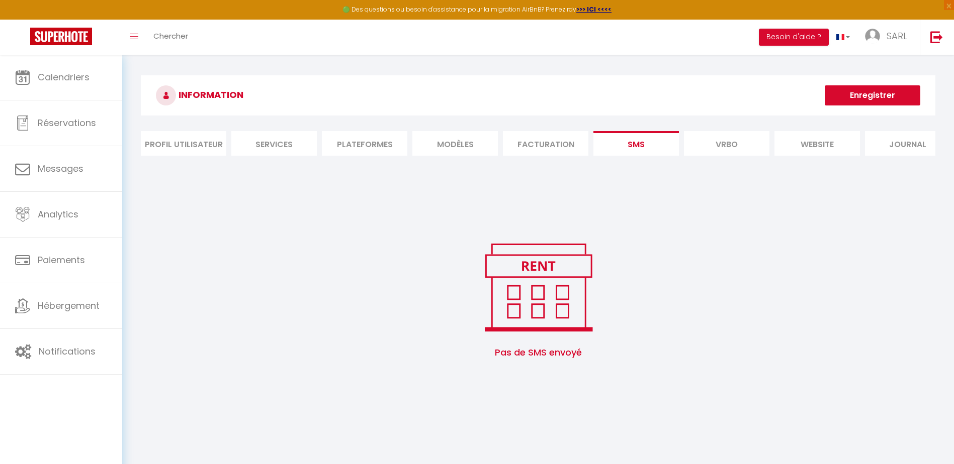
click at [743, 142] on li "Vrbo" at bounding box center [726, 143] width 85 height 25
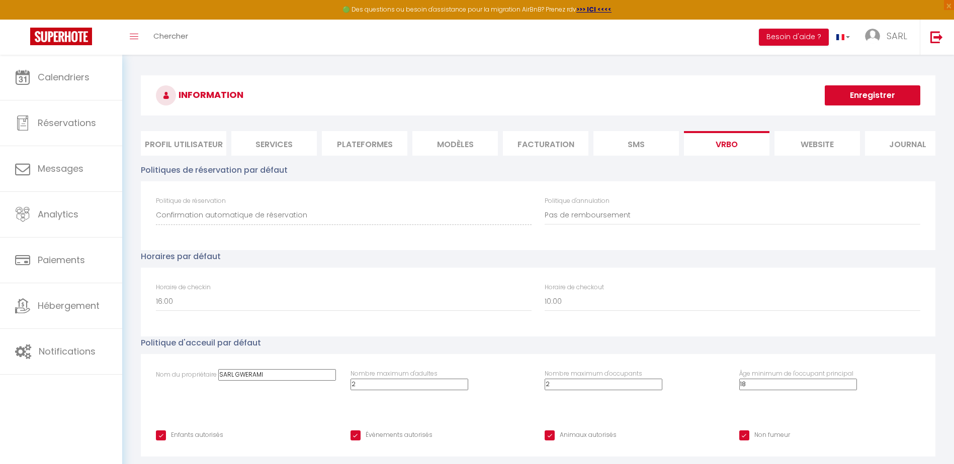
scroll to position [0, 20]
click at [805, 144] on li "website" at bounding box center [796, 143] width 85 height 25
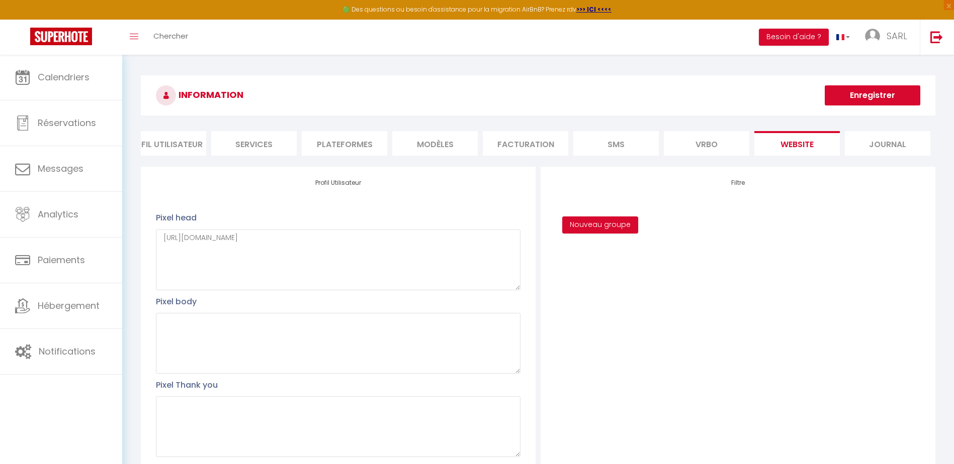
click at [887, 146] on li "Journal" at bounding box center [887, 143] width 85 height 25
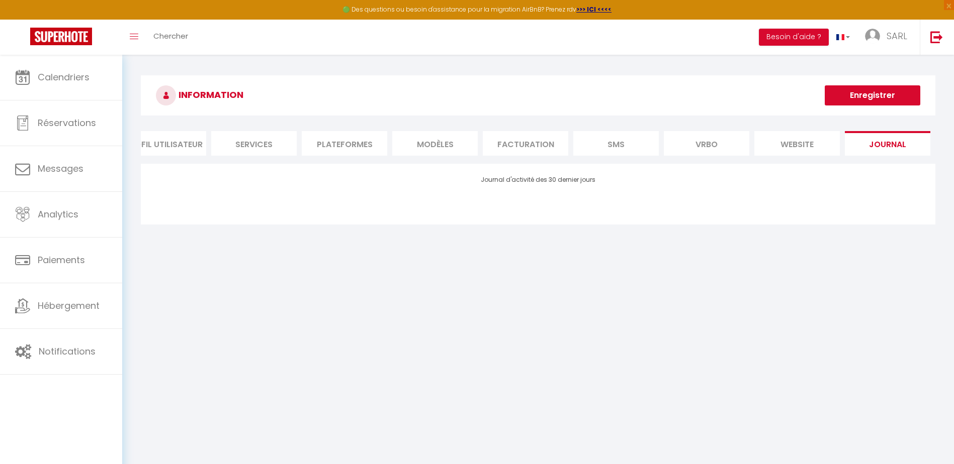
click at [814, 149] on li "website" at bounding box center [796, 143] width 85 height 25
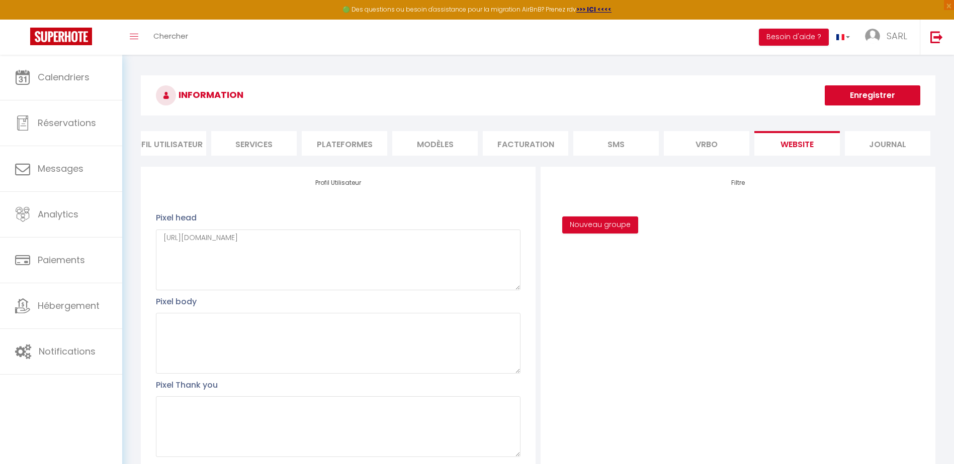
click at [708, 140] on li "Vrbo" at bounding box center [706, 143] width 85 height 25
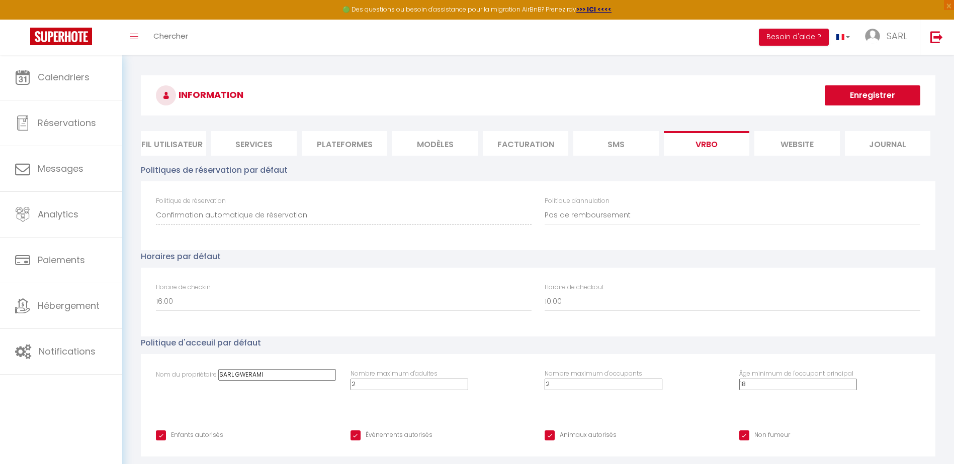
click at [601, 135] on li "SMS" at bounding box center [615, 143] width 85 height 25
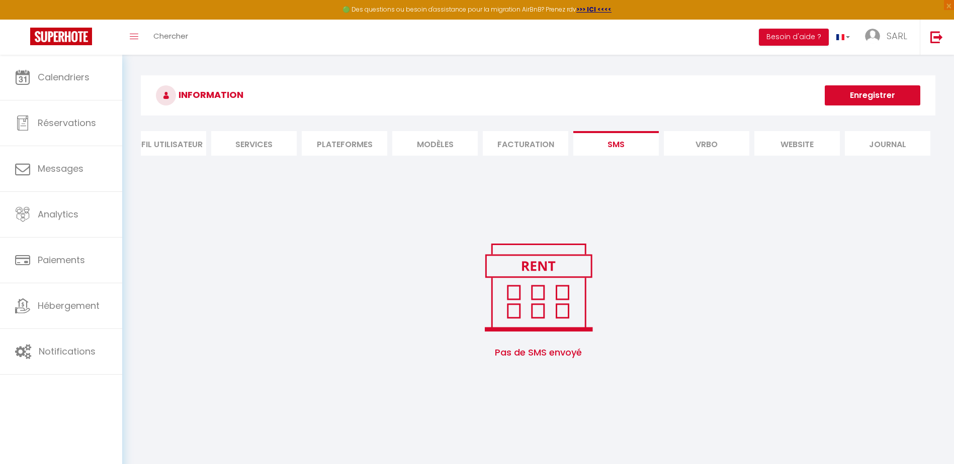
click at [544, 140] on li "Facturation" at bounding box center [525, 143] width 85 height 25
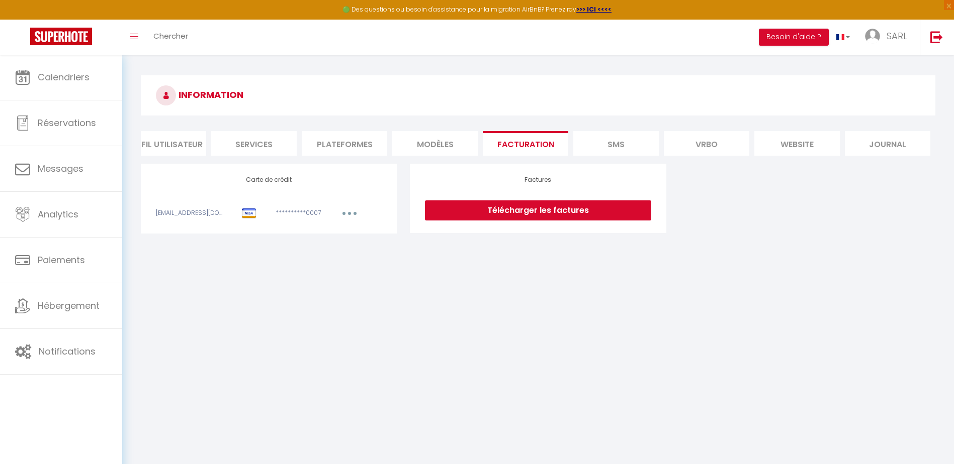
click at [434, 139] on li "MODÈLES" at bounding box center [434, 143] width 85 height 25
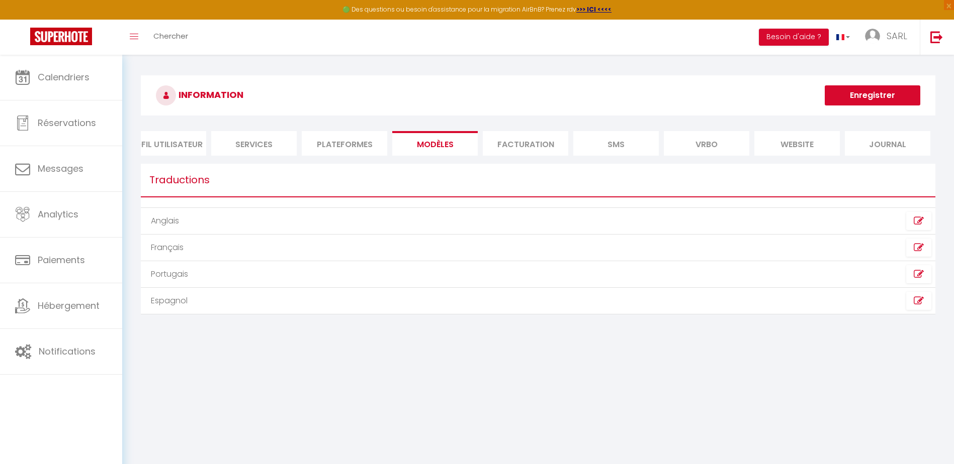
click at [337, 142] on li "Plateformes" at bounding box center [344, 143] width 85 height 25
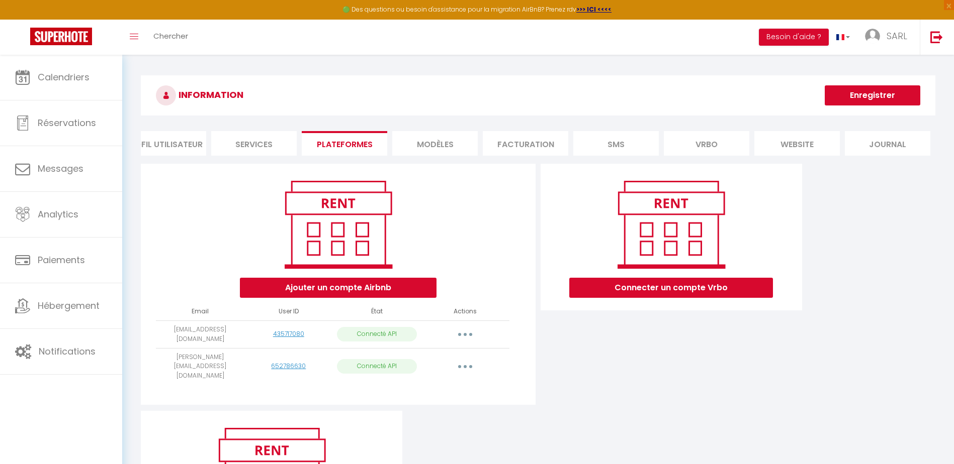
click at [256, 143] on li "Services" at bounding box center [253, 143] width 85 height 25
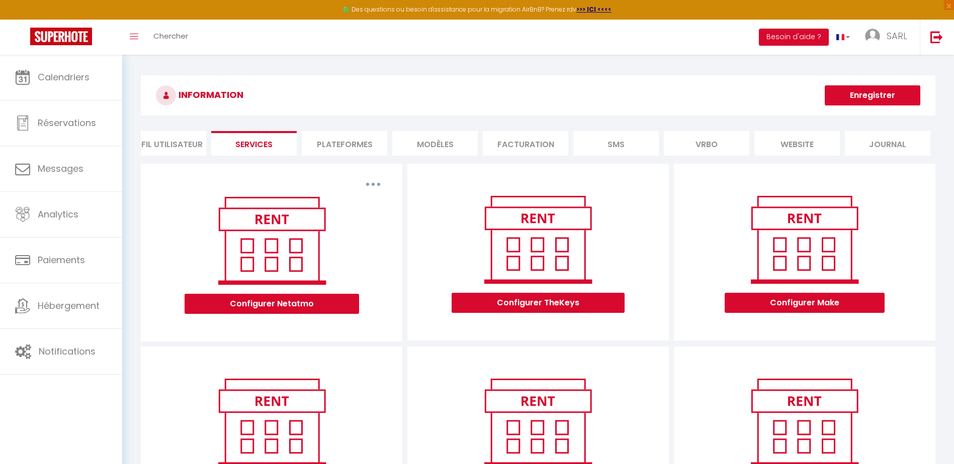
click at [186, 146] on li "Profil Utilisateur" at bounding box center [163, 143] width 85 height 25
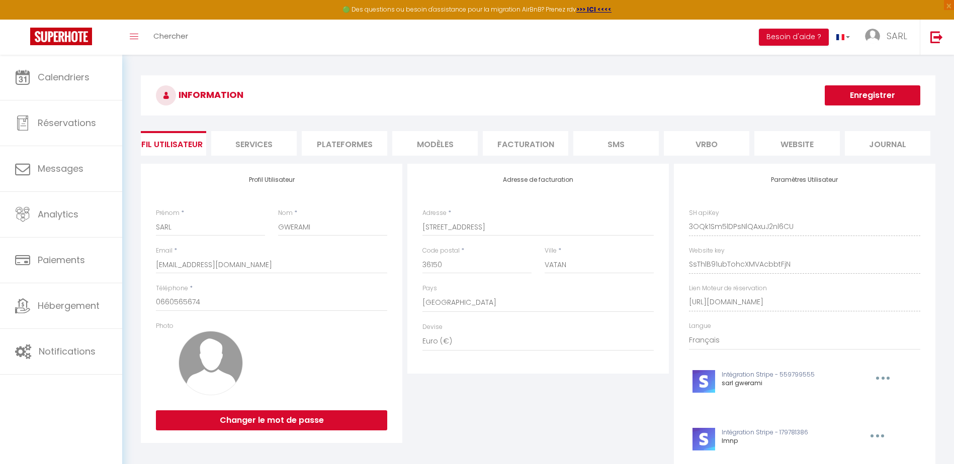
drag, startPoint x: 209, startPoint y: 154, endPoint x: 165, endPoint y: 150, distance: 43.4
click at [165, 150] on ul "Profil Utilisateur Services Plateformes MODÈLES Facturation SMS [GEOGRAPHIC_DAT…" at bounding box center [538, 143] width 794 height 25
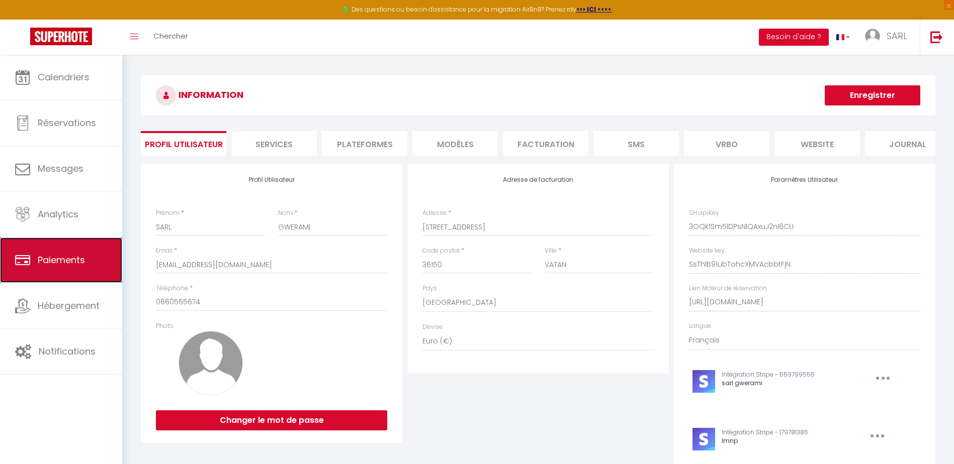
click at [69, 254] on span "Paiements" at bounding box center [61, 260] width 47 height 13
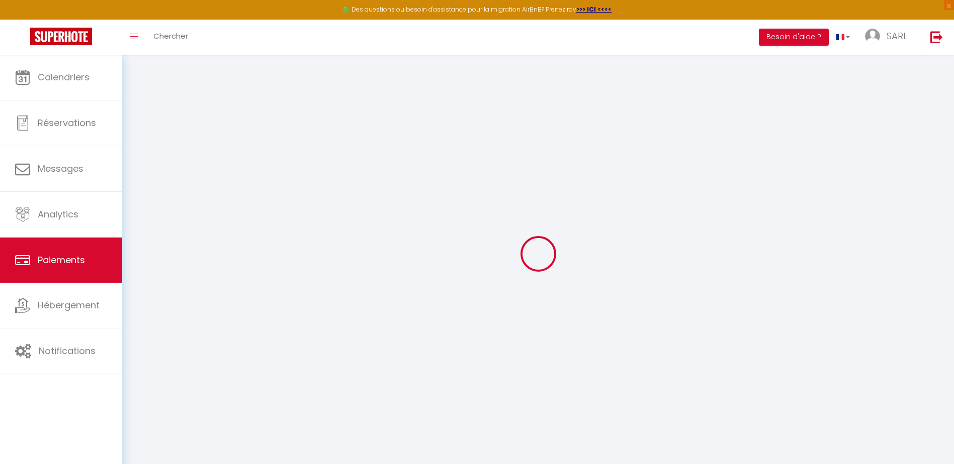
select select "2"
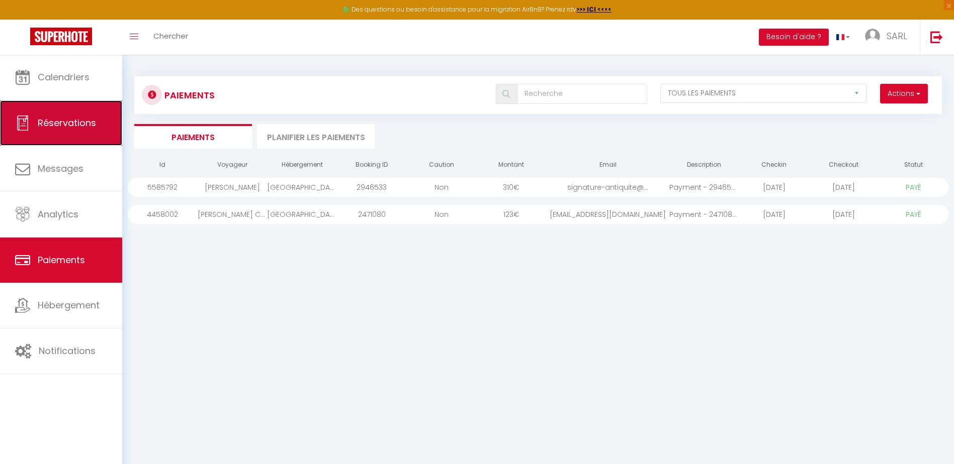
click at [79, 128] on span "Réservations" at bounding box center [67, 123] width 58 height 13
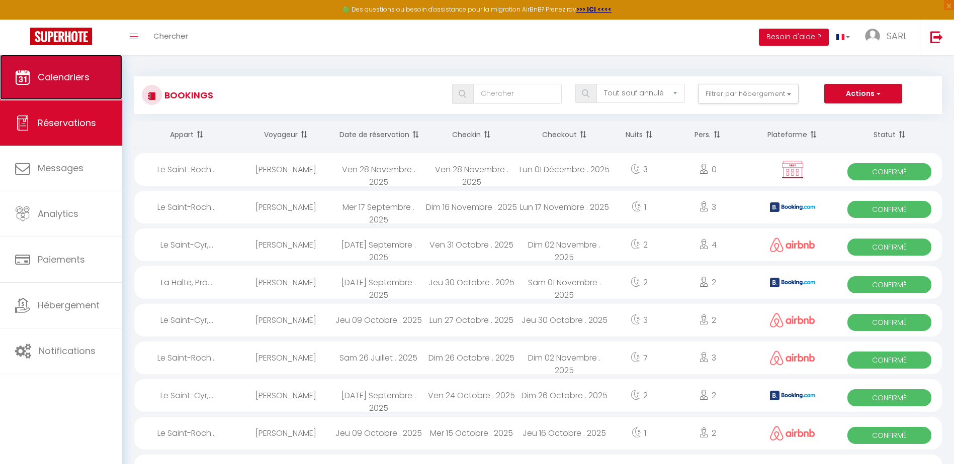
click at [60, 79] on span "Calendriers" at bounding box center [64, 77] width 52 height 13
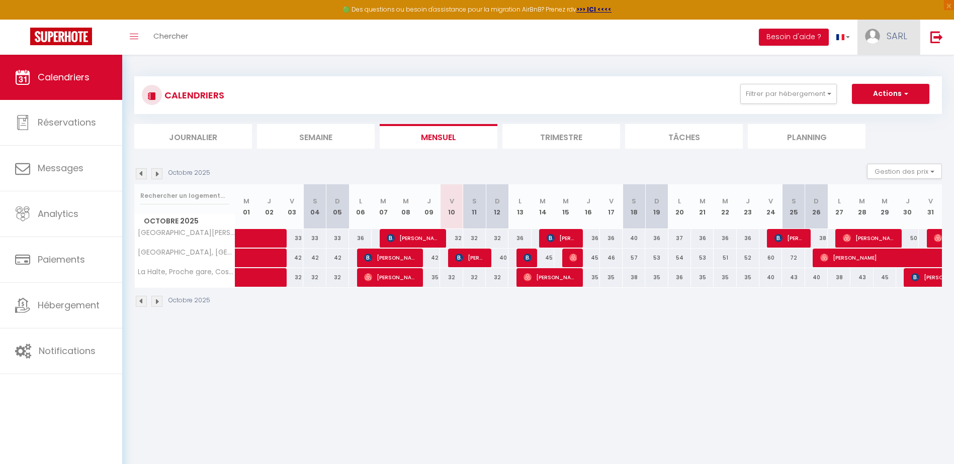
click at [890, 43] on link "SARL" at bounding box center [888, 37] width 62 height 35
click at [880, 73] on link "Paramètres" at bounding box center [879, 69] width 74 height 17
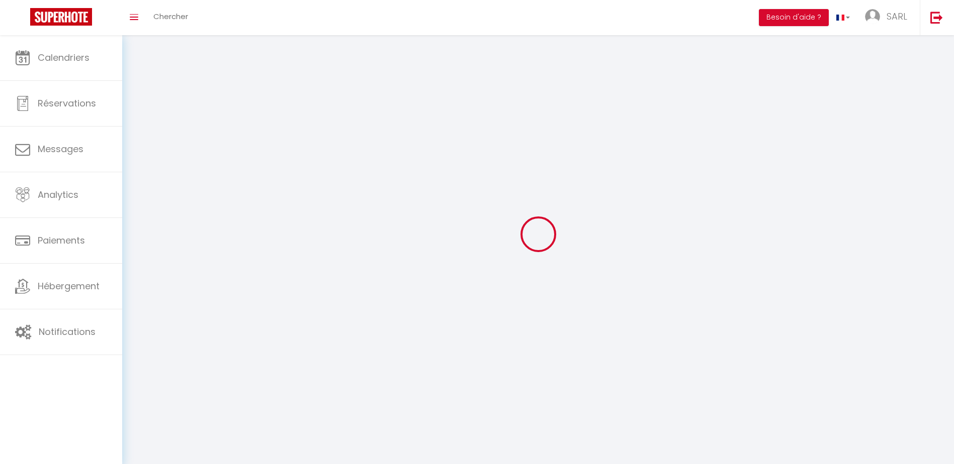
type input "SARL"
type input "GWERAMI"
type input "0660565674"
type input "[STREET_ADDRESS]"
type input "36150"
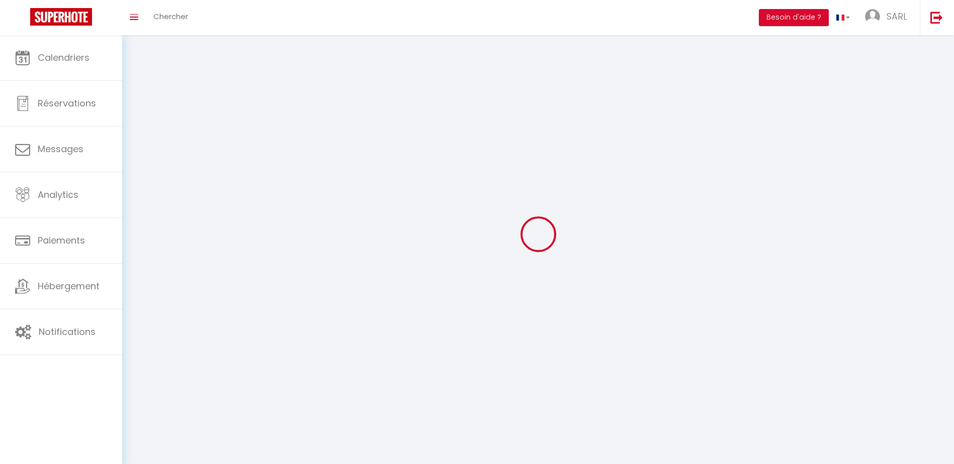
type input "VATAN"
type input "3OQk1Sm5lDPsNlQAxuJ2nl6CU"
type input "SsThlB91ubTohcXMVAcbbtFjN"
select select "28"
select select "fr"
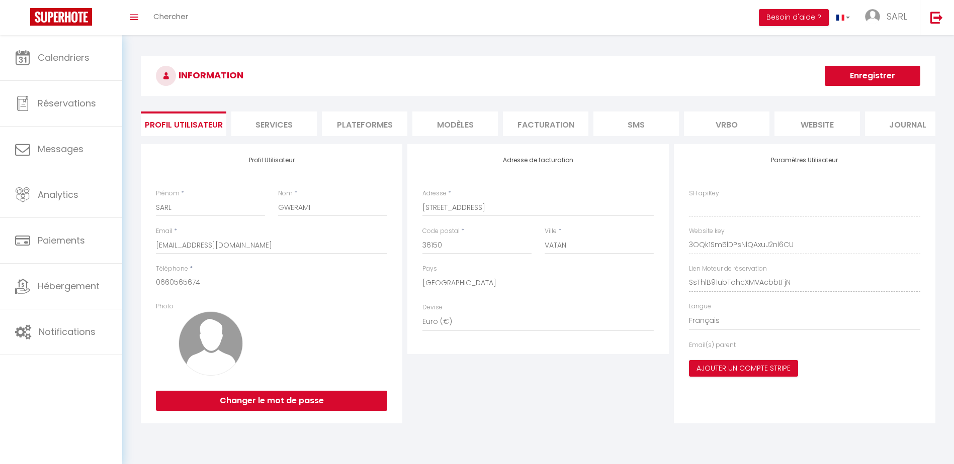
type input "3OQk1Sm5lDPsNlQAxuJ2nl6CU"
type input "SsThlB91ubTohcXMVAcbbtFjN"
type input "[URL][DOMAIN_NAME]"
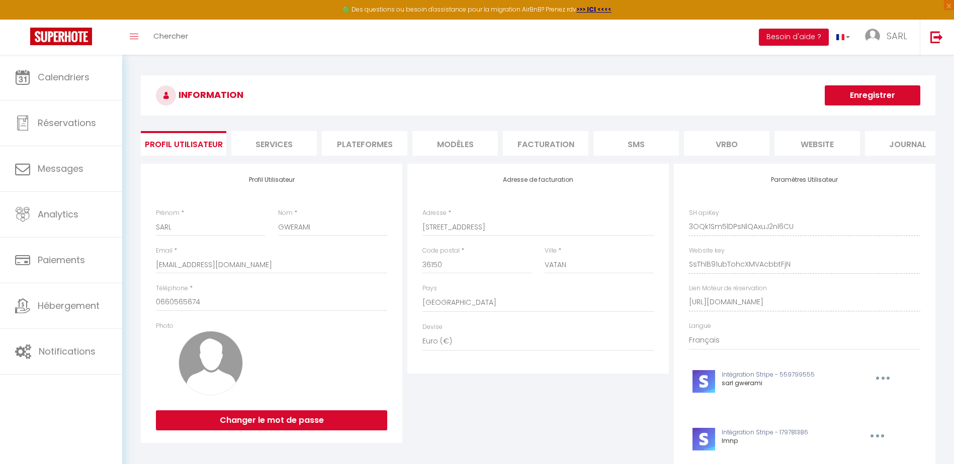
click at [280, 141] on li "Services" at bounding box center [273, 143] width 85 height 25
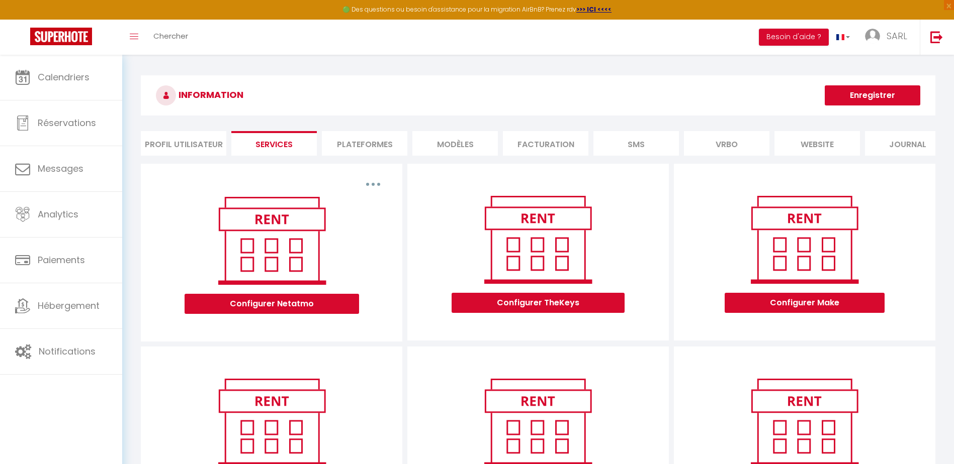
click at [383, 147] on li "Plateformes" at bounding box center [364, 143] width 85 height 25
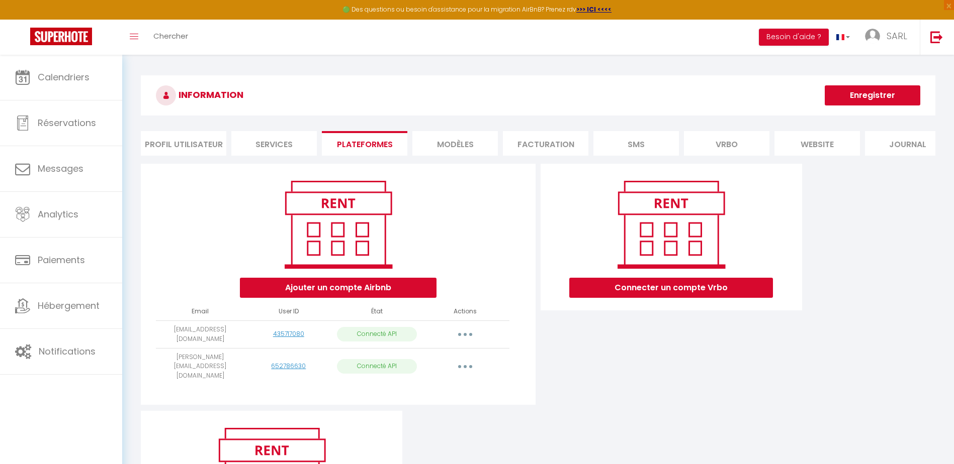
click at [470, 149] on li "MODÈLES" at bounding box center [454, 143] width 85 height 25
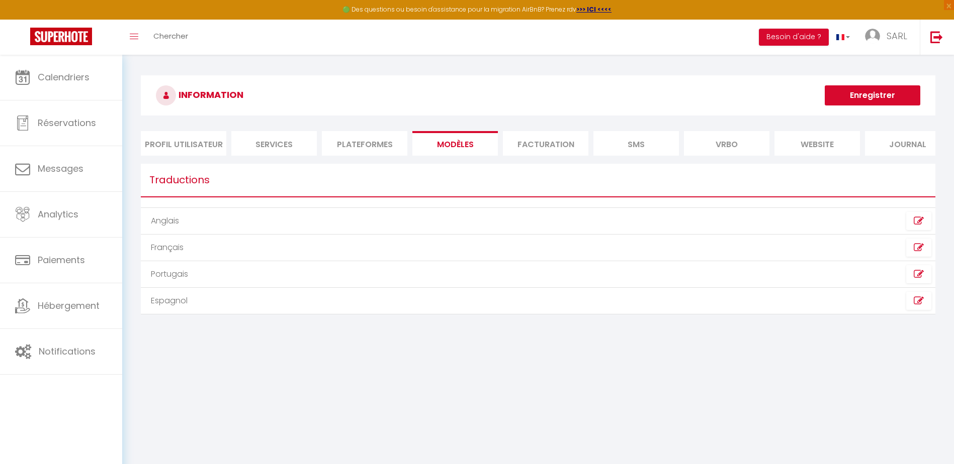
click at [550, 141] on li "Facturation" at bounding box center [545, 143] width 85 height 25
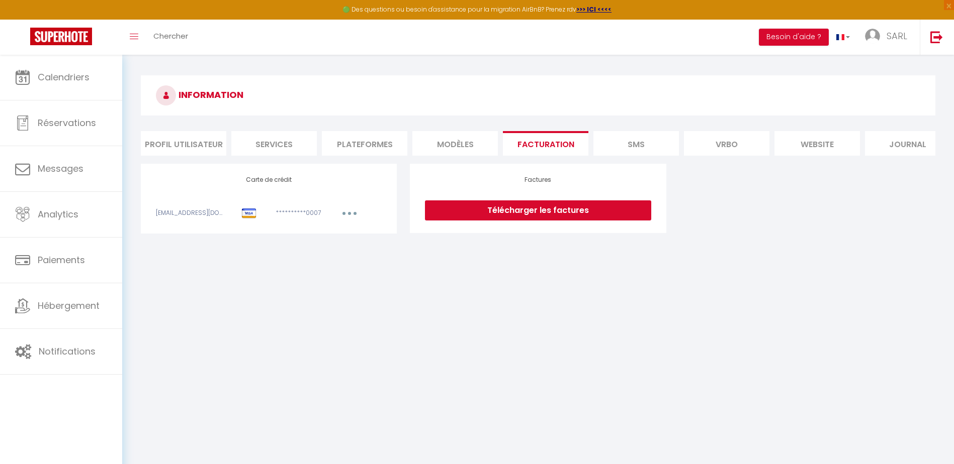
click at [612, 147] on li "SMS" at bounding box center [635, 143] width 85 height 25
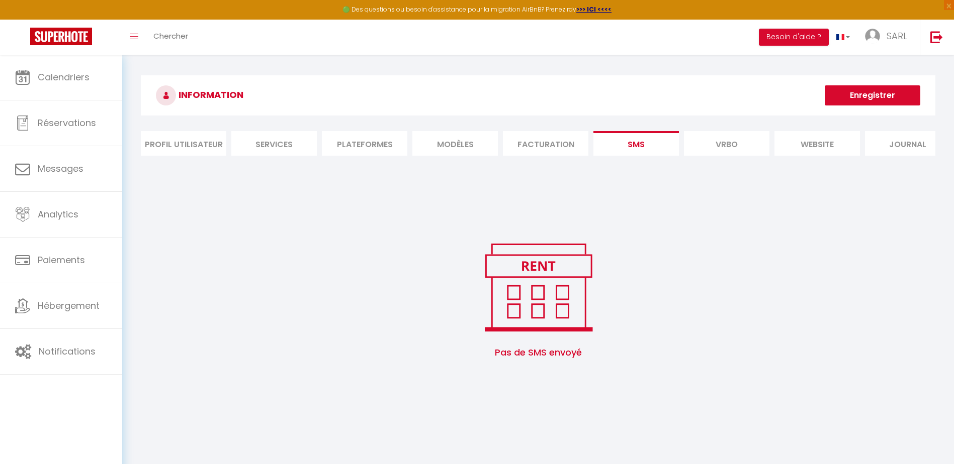
click at [716, 146] on li "Vrbo" at bounding box center [726, 143] width 85 height 25
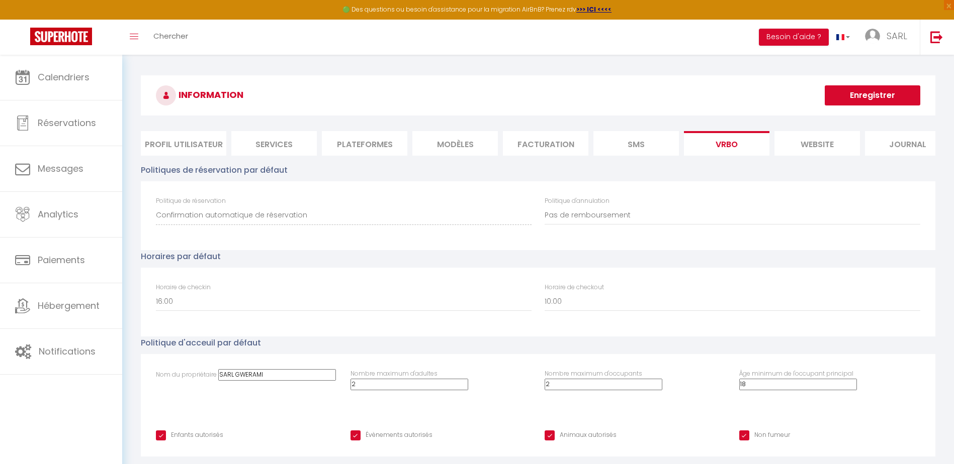
click at [831, 150] on li "website" at bounding box center [816, 143] width 85 height 25
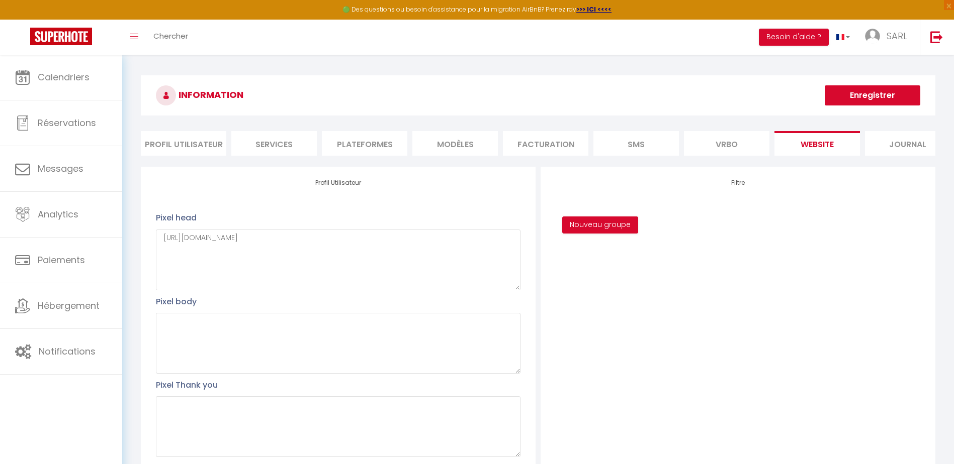
click at [909, 145] on li "Journal" at bounding box center [907, 143] width 85 height 25
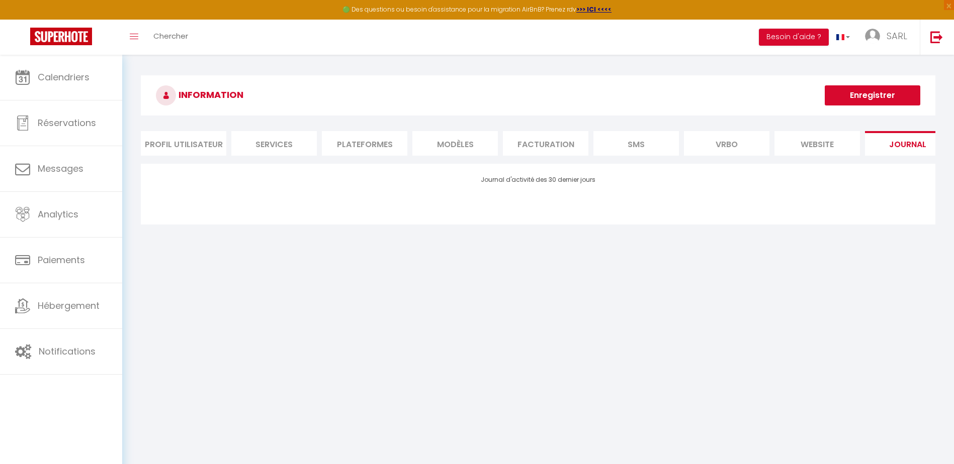
scroll to position [0, 20]
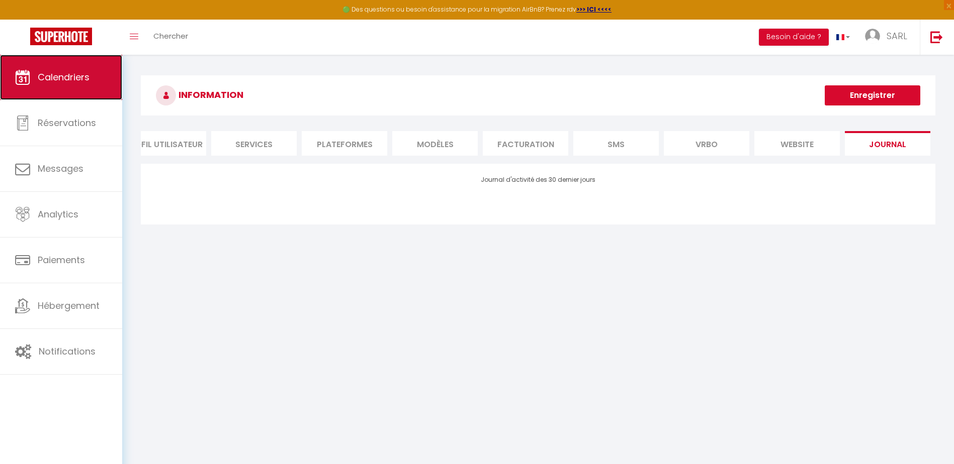
click at [71, 79] on span "Calendriers" at bounding box center [64, 77] width 52 height 13
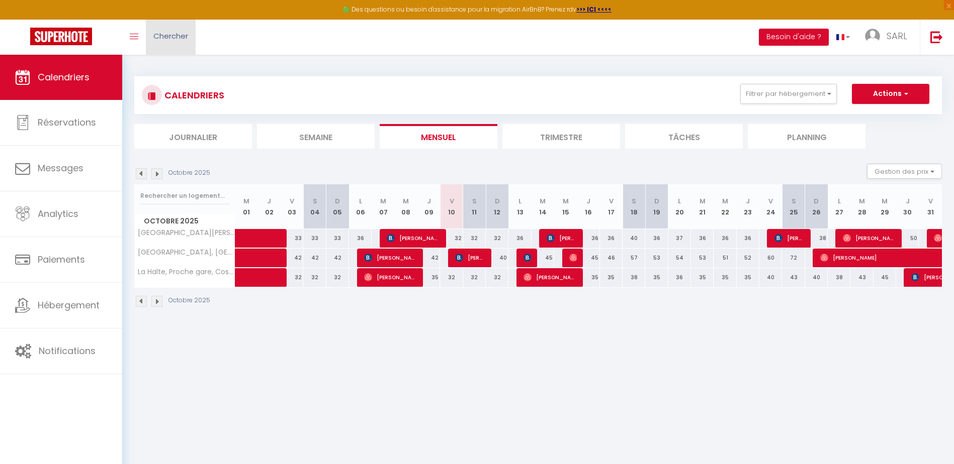
click at [165, 41] on span "Chercher" at bounding box center [170, 36] width 35 height 11
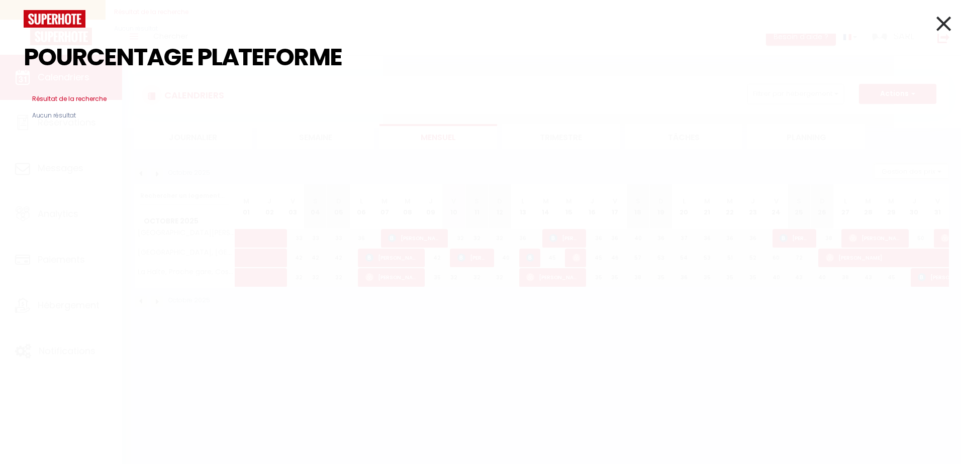
type input "POURCENTAGE PLATEFORME"
click at [87, 100] on h3 "Résultat de la recherche" at bounding box center [481, 99] width 914 height 24
click at [936, 25] on icon at bounding box center [943, 23] width 15 height 25
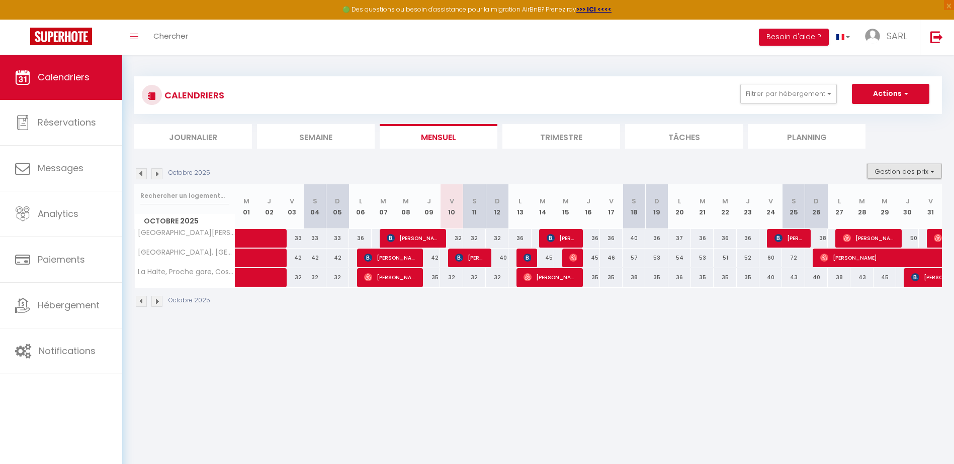
click at [912, 174] on button "Gestion des prix" at bounding box center [904, 171] width 75 height 15
click at [775, 339] on body "🟢 Des questions ou besoin d'assistance pour la migration AirBnB? Prenez rdv >>>…" at bounding box center [477, 287] width 954 height 464
click at [891, 98] on button "Actions" at bounding box center [890, 94] width 77 height 20
click at [795, 95] on button "Filtrer par hébergement" at bounding box center [788, 94] width 97 height 20
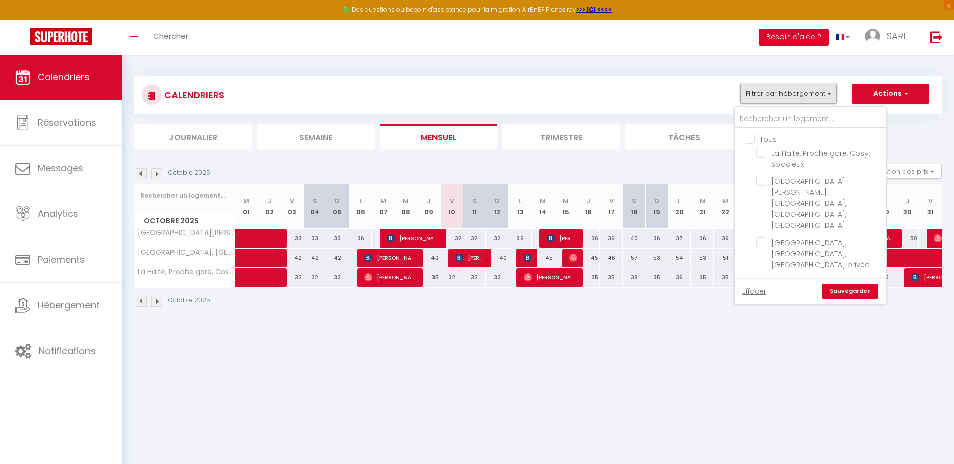
click at [795, 95] on button "Filtrer par hébergement" at bounding box center [788, 94] width 97 height 20
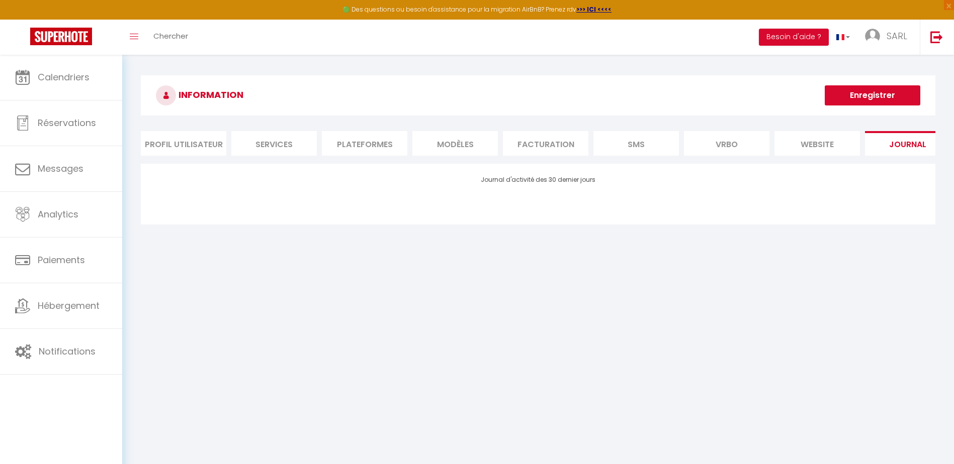
click at [358, 152] on li "Plateformes" at bounding box center [364, 143] width 85 height 25
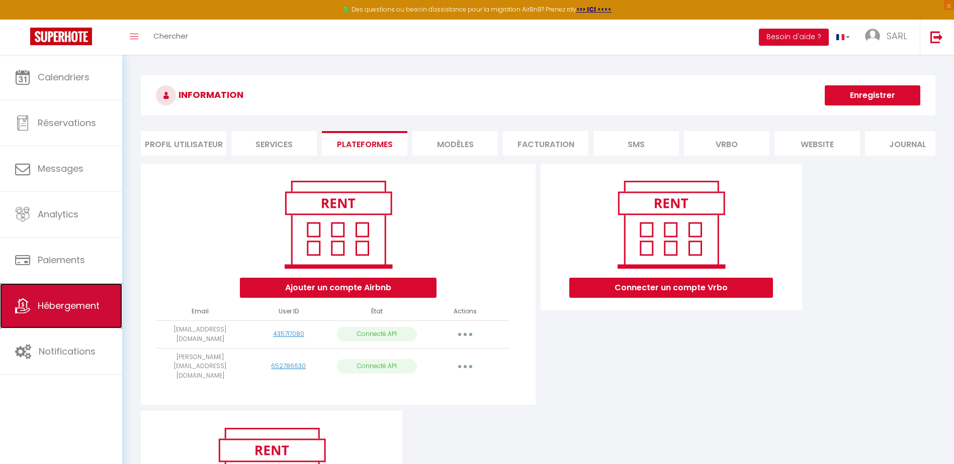
click at [84, 302] on span "Hébergement" at bounding box center [69, 306] width 62 height 13
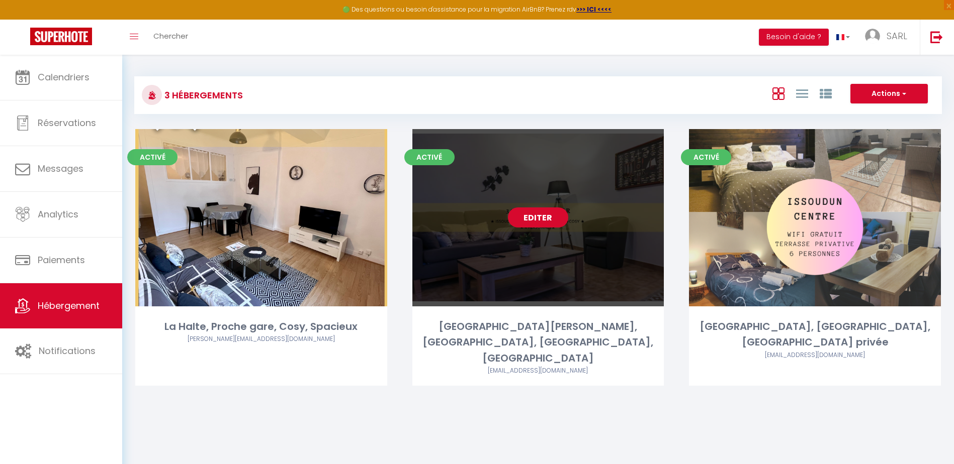
click at [547, 215] on link "Editer" at bounding box center [538, 218] width 60 height 20
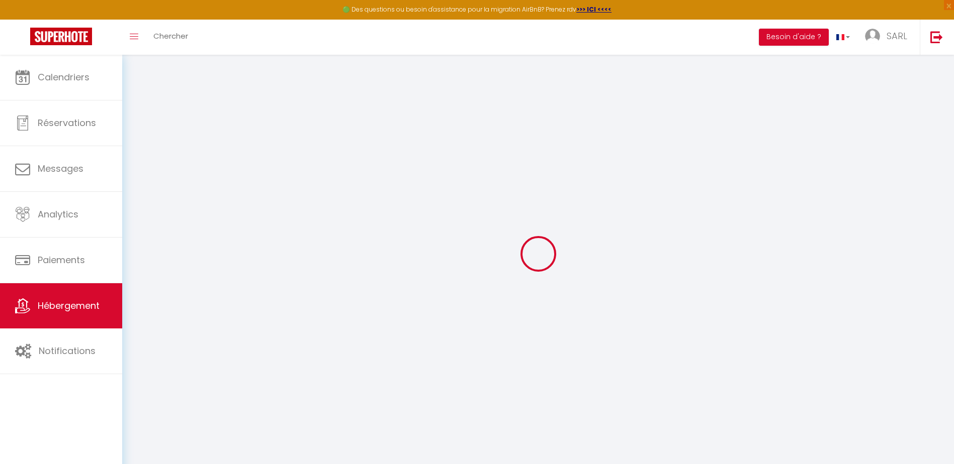
select select
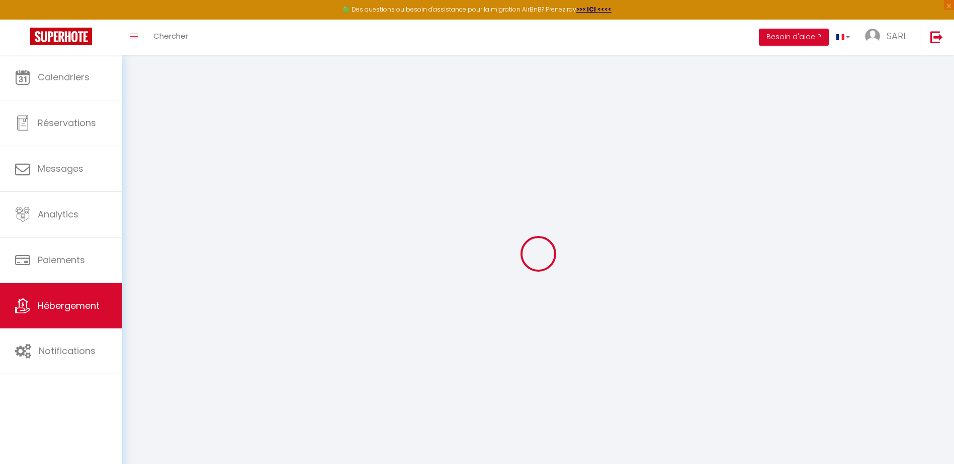
checkbox input "false"
checkbox input "true"
checkbox input "false"
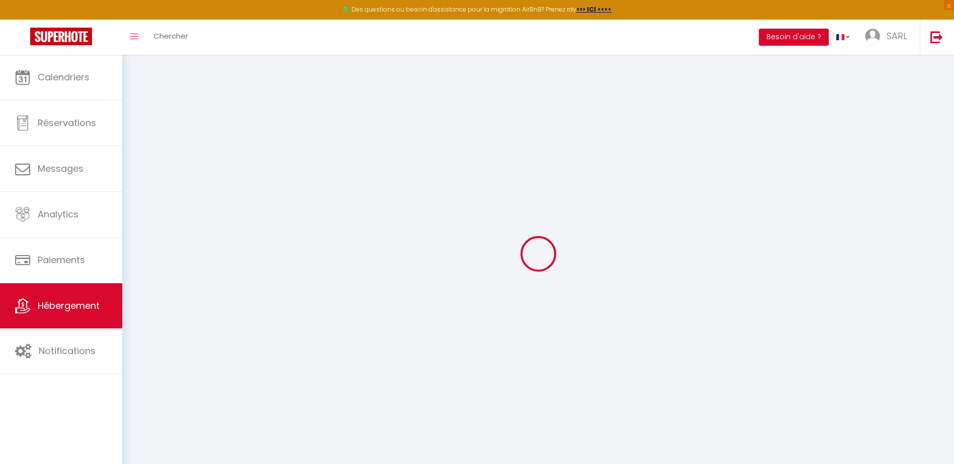
checkbox input "true"
checkbox input "false"
checkbox input "true"
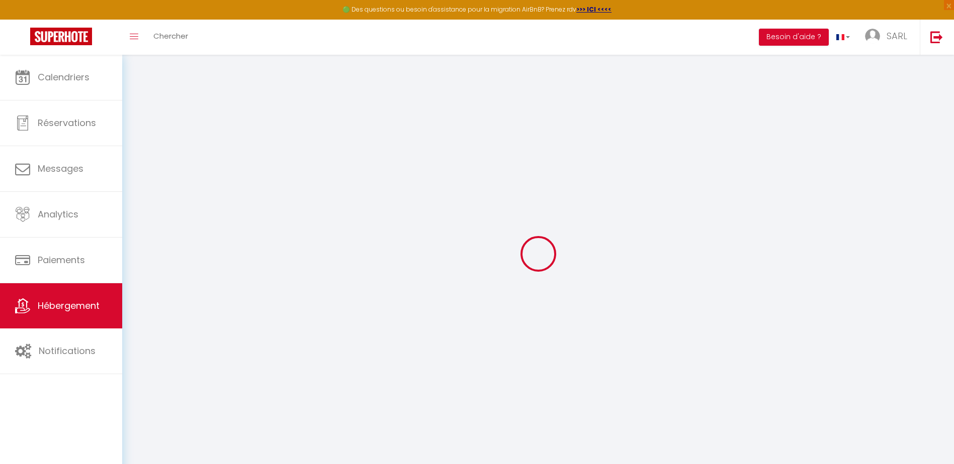
checkbox input "false"
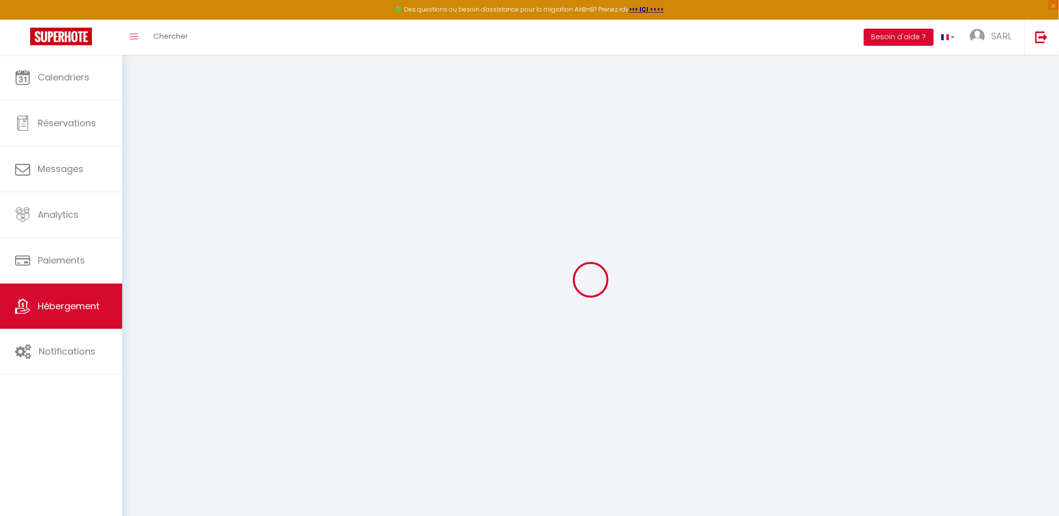
select select "16:00"
select select
select select "11:00"
select select "30"
select select "120"
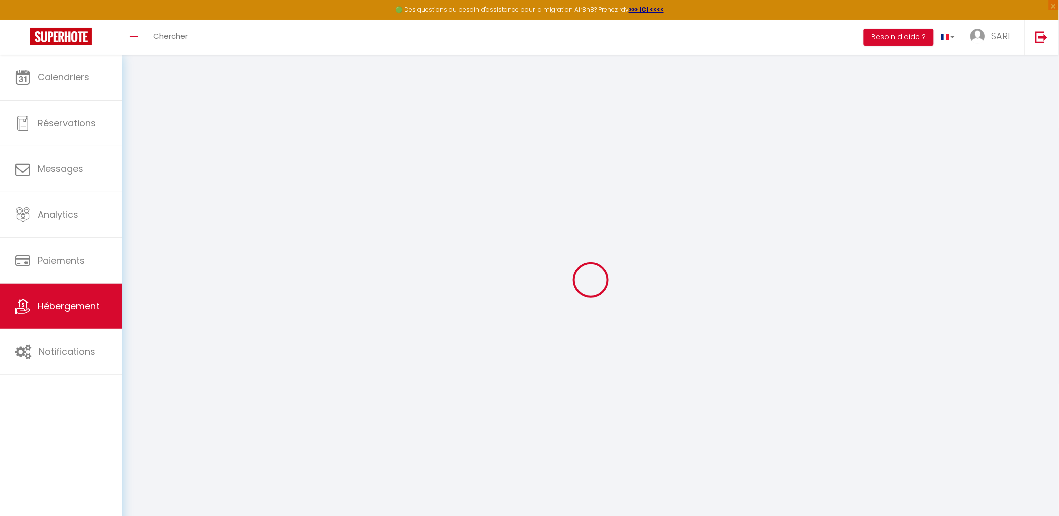
select select
checkbox input "false"
checkbox input "true"
checkbox input "false"
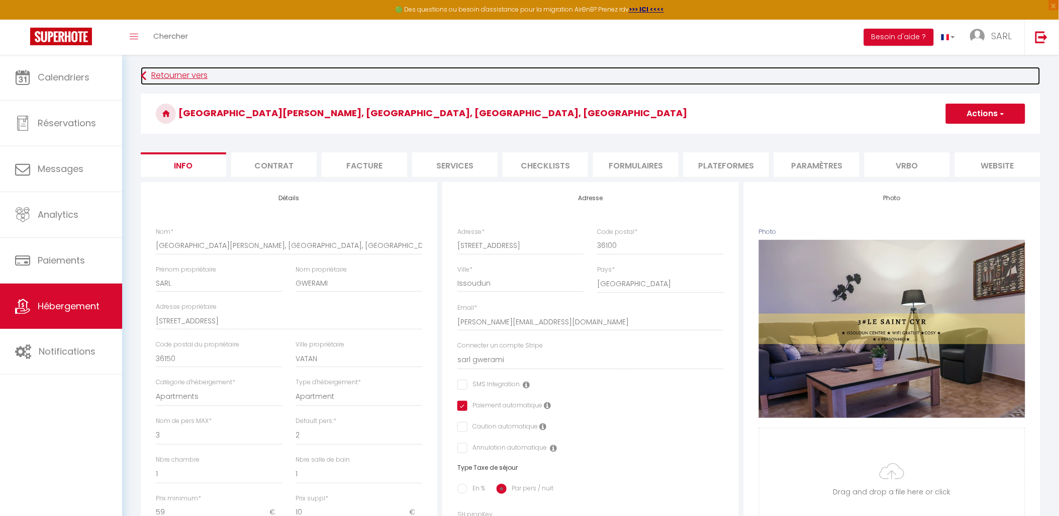
click at [154, 76] on link "Retourner vers" at bounding box center [591, 76] width 900 height 18
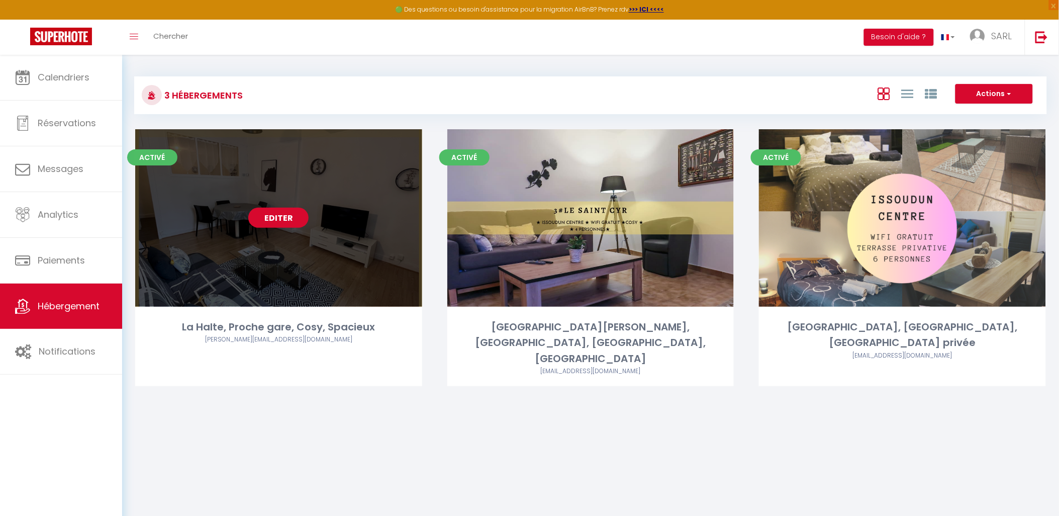
click at [300, 215] on link "Editer" at bounding box center [278, 218] width 60 height 20
select select "3"
select select "2"
select select "1"
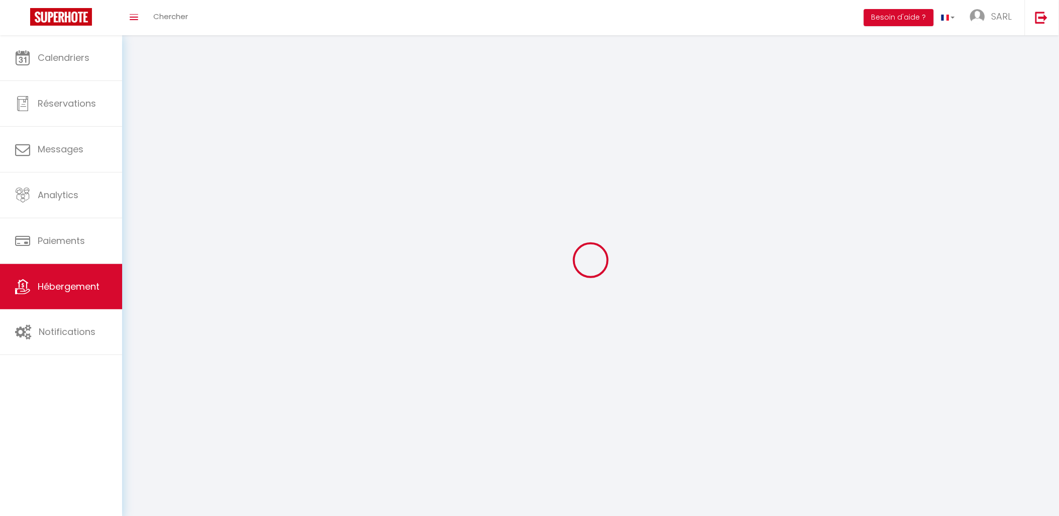
select select
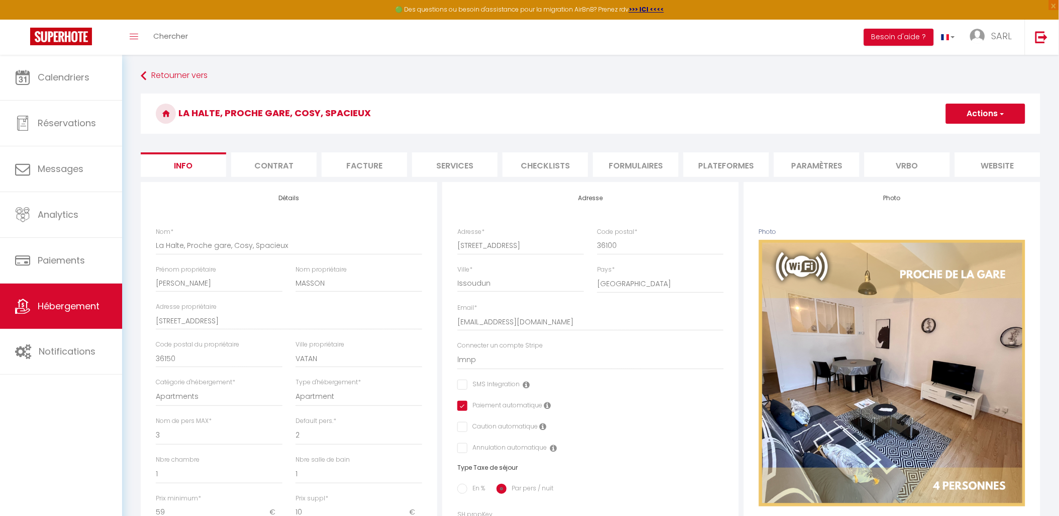
click at [707, 167] on li "Plateformes" at bounding box center [726, 164] width 85 height 25
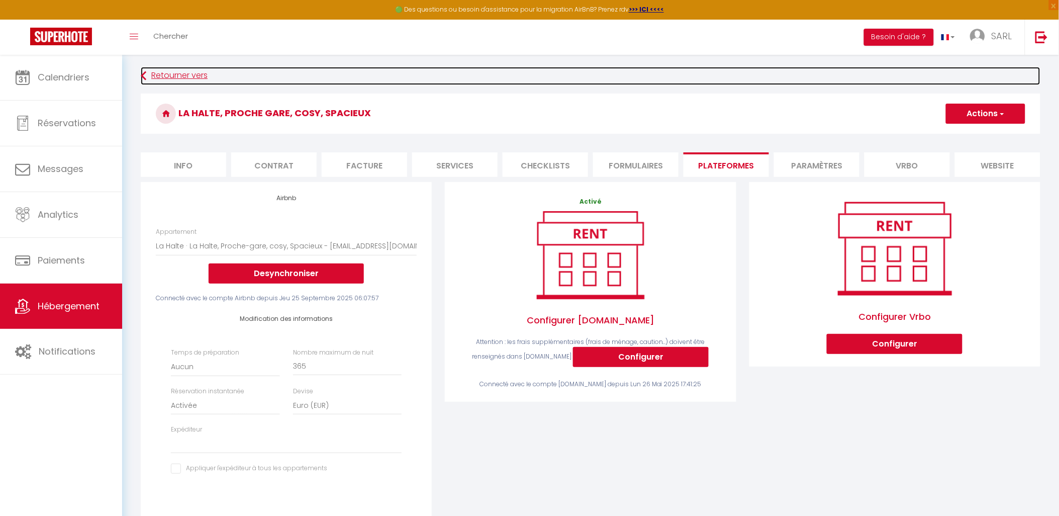
click at [147, 82] on link "Retourner vers" at bounding box center [591, 76] width 900 height 18
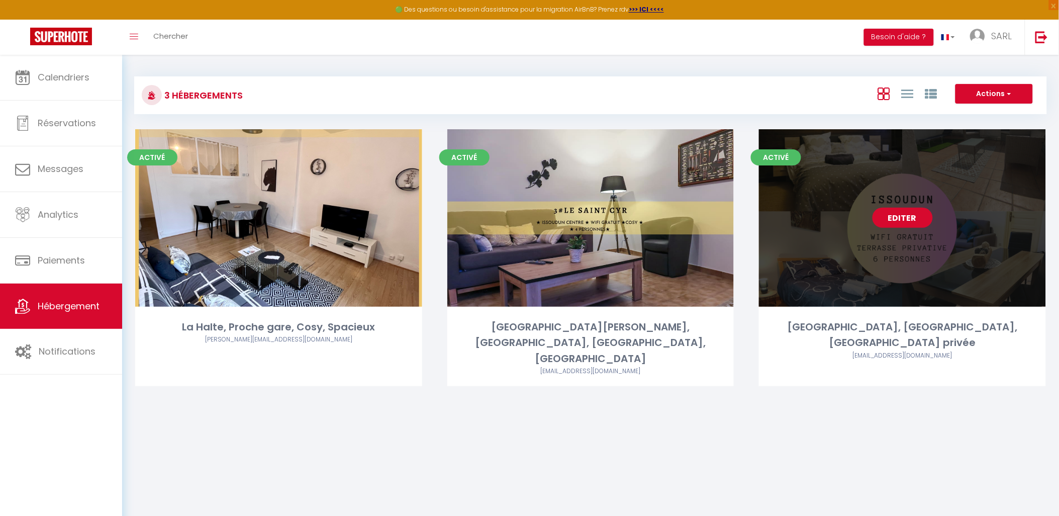
click at [900, 219] on link "Editer" at bounding box center [903, 218] width 60 height 20
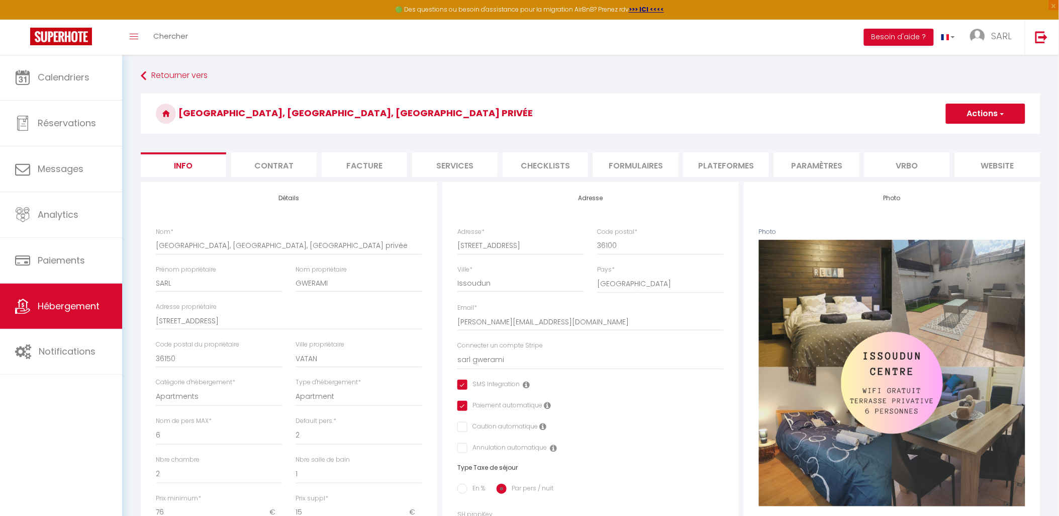
click at [712, 167] on li "Plateformes" at bounding box center [726, 164] width 85 height 25
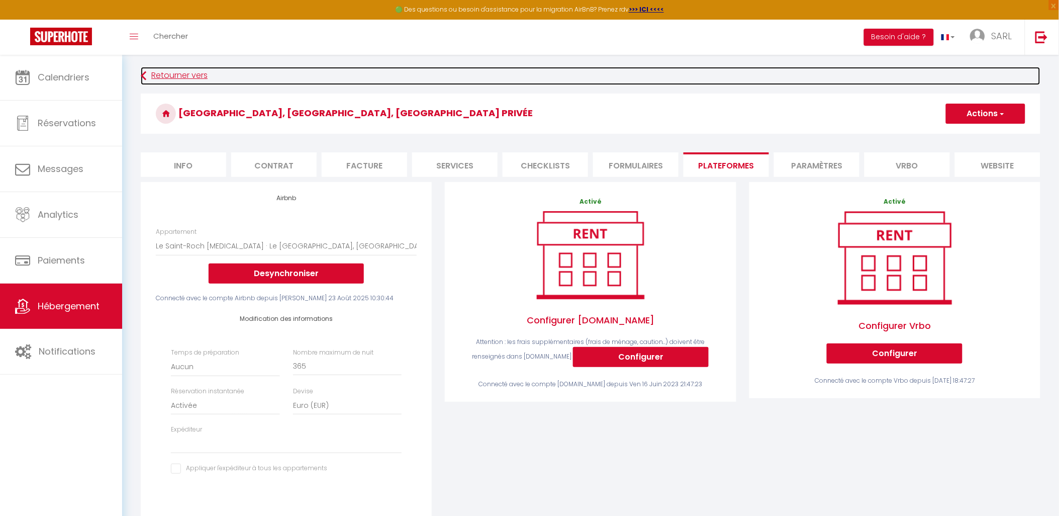
click at [146, 77] on icon at bounding box center [144, 76] width 6 height 18
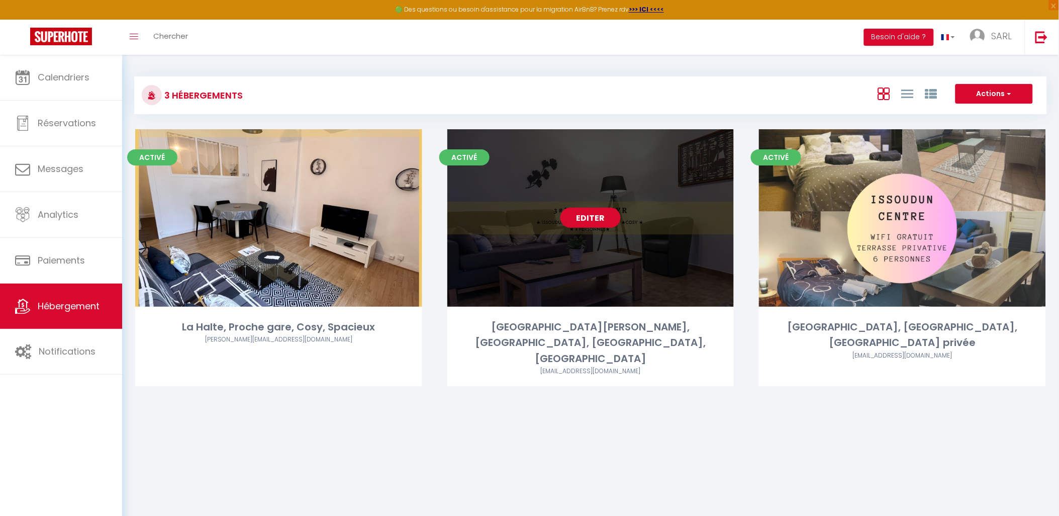
click at [587, 217] on link "Editer" at bounding box center [590, 218] width 60 height 20
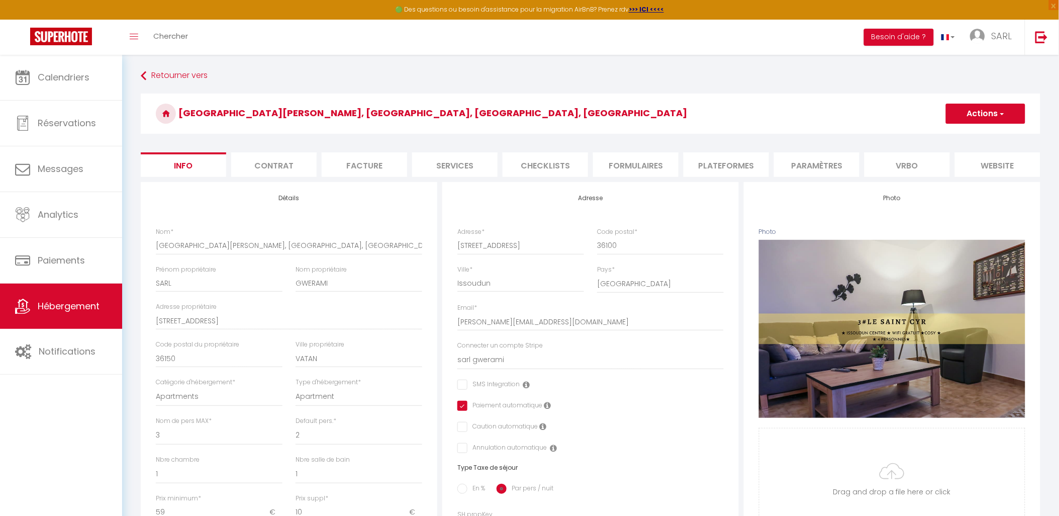
click at [706, 160] on li "Plateformes" at bounding box center [726, 164] width 85 height 25
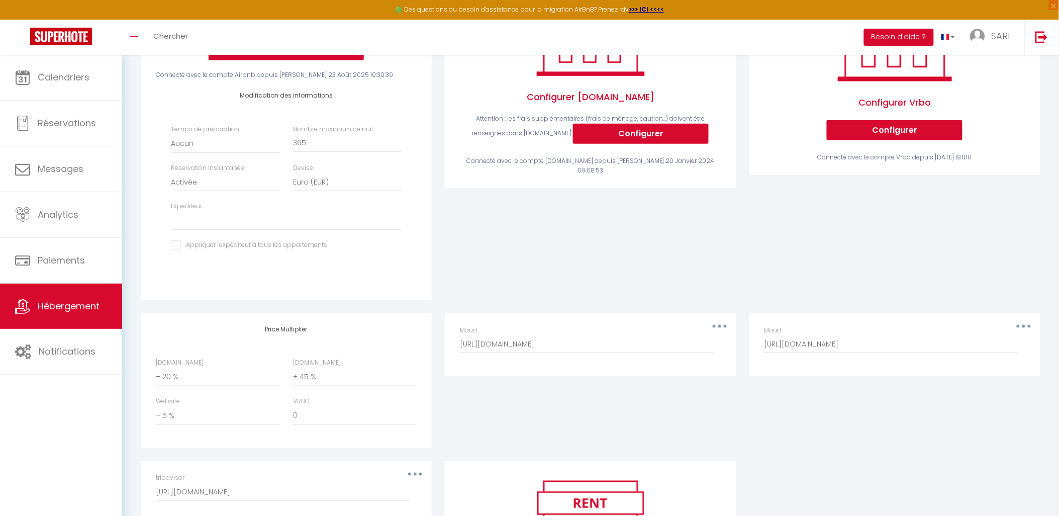
scroll to position [380, 0]
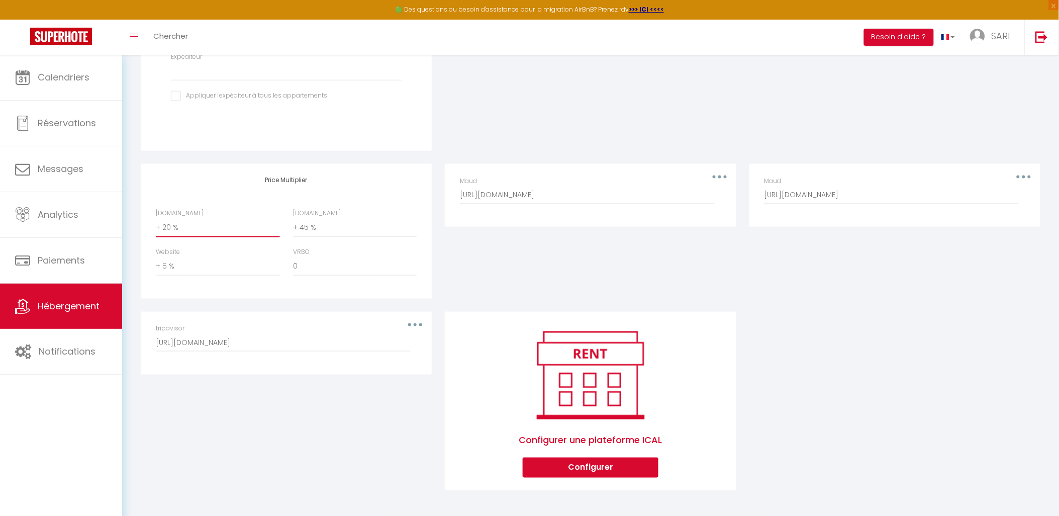
click at [172, 229] on select "0 + 1 % + 2 % + 3 % + 4 % + 5 % + 6 % + 7 % + 8 % + 9 %" at bounding box center [218, 227] width 124 height 19
click at [156, 219] on select "0 + 1 % + 2 % + 3 % + 4 % + 5 % + 6 % + 7 % + 8 % + 9 %" at bounding box center [218, 227] width 124 height 19
click at [809, 325] on div "Airbnb Appartement Le [GEOGRAPHIC_DATA][PERSON_NAME] T2 · Le [GEOGRAPHIC_DATA][…" at bounding box center [590, 156] width 913 height 694
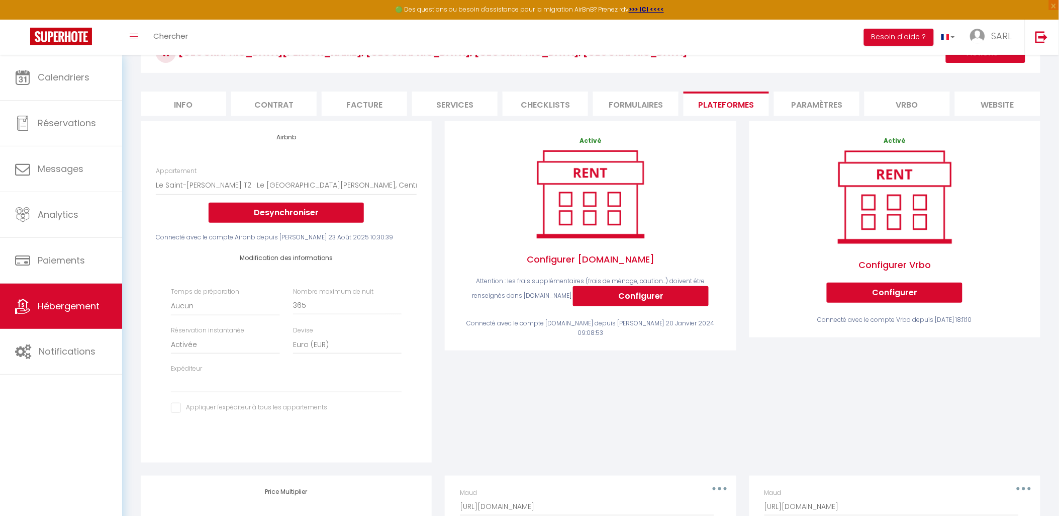
scroll to position [0, 0]
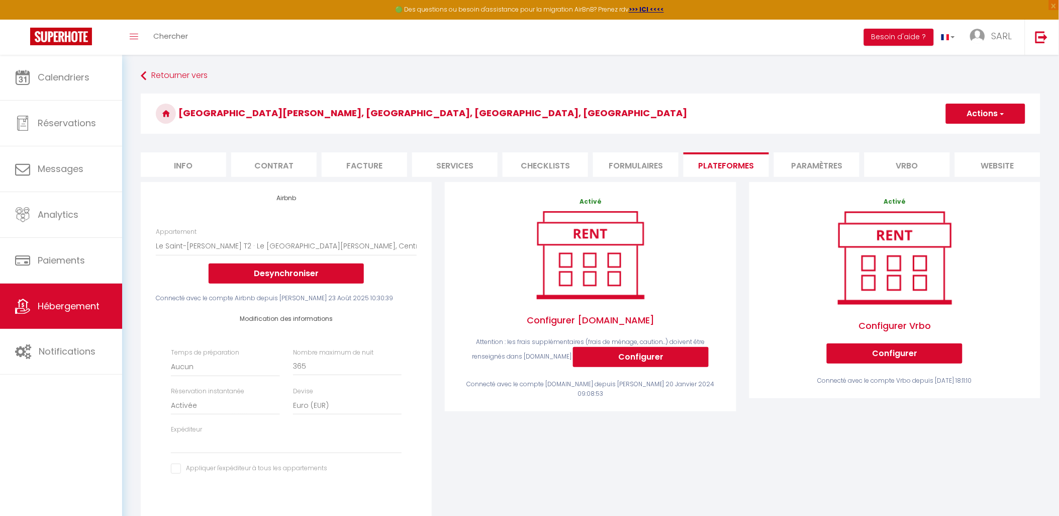
click at [953, 121] on button "Actions" at bounding box center [985, 114] width 79 height 20
click at [953, 134] on link "Enregistrer" at bounding box center [985, 135] width 79 height 13
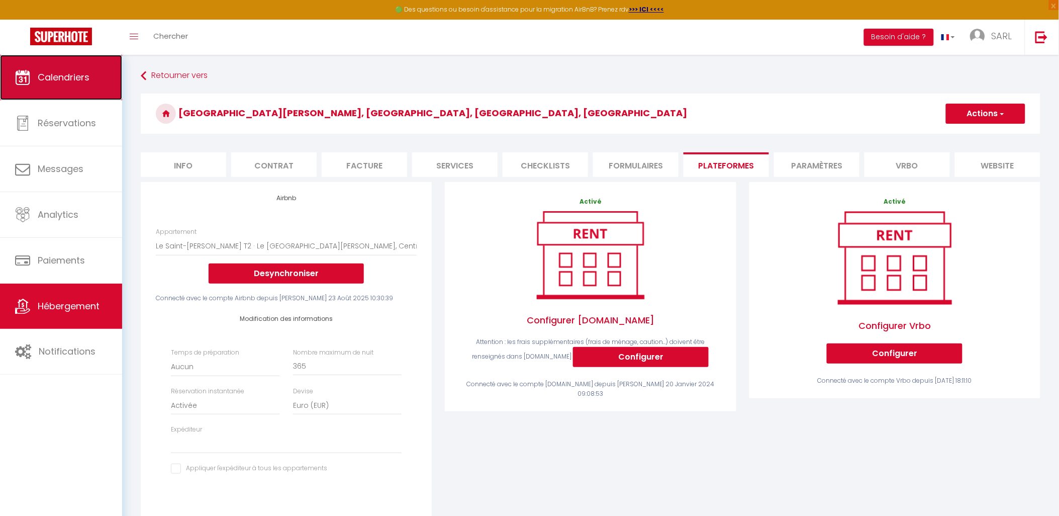
click at [63, 68] on link "Calendriers" at bounding box center [61, 77] width 122 height 45
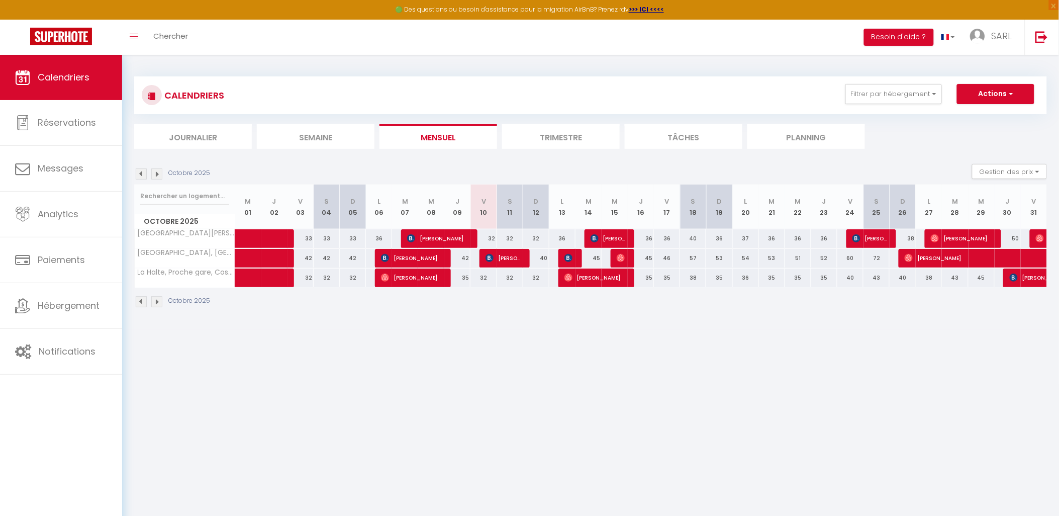
drag, startPoint x: 310, startPoint y: 232, endPoint x: 506, endPoint y: 293, distance: 204.8
click at [310, 232] on div "33" at bounding box center [301, 238] width 26 height 19
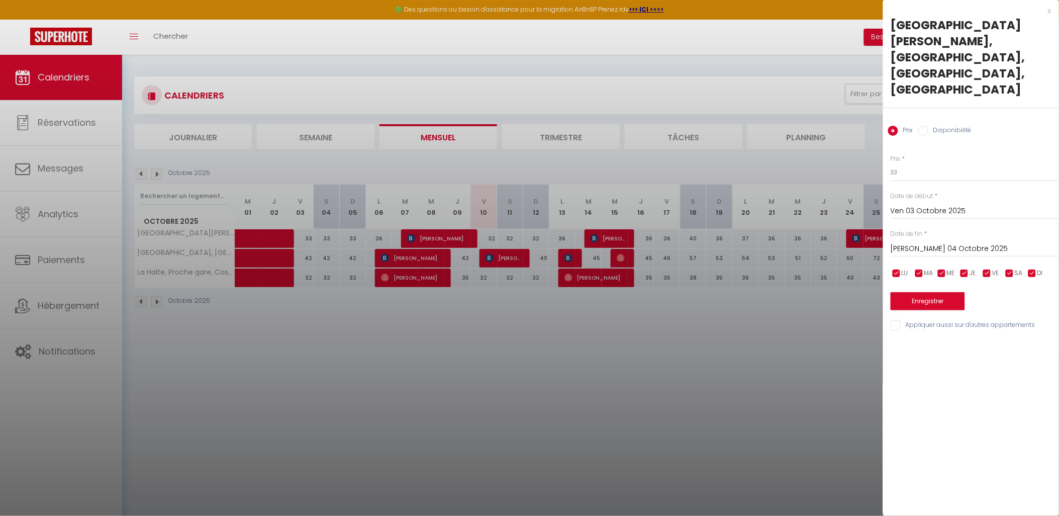
click at [953, 12] on div "x" at bounding box center [967, 11] width 168 height 12
